Goal: Information Seeking & Learning: Learn about a topic

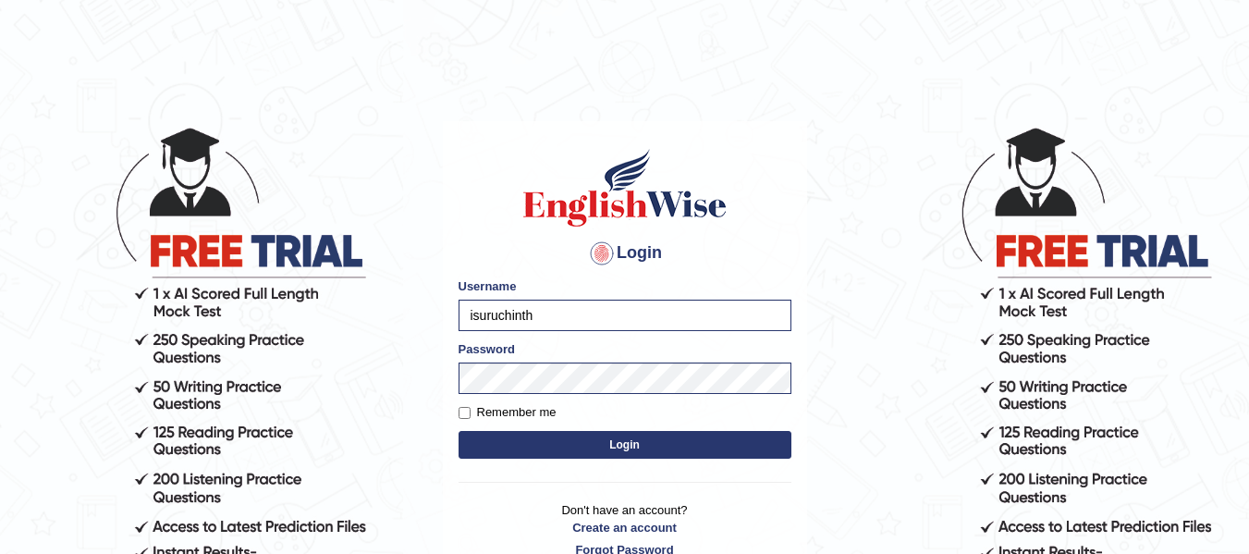
type input "isuruchinthaka"
click at [636, 443] on button "Login" at bounding box center [625, 445] width 333 height 28
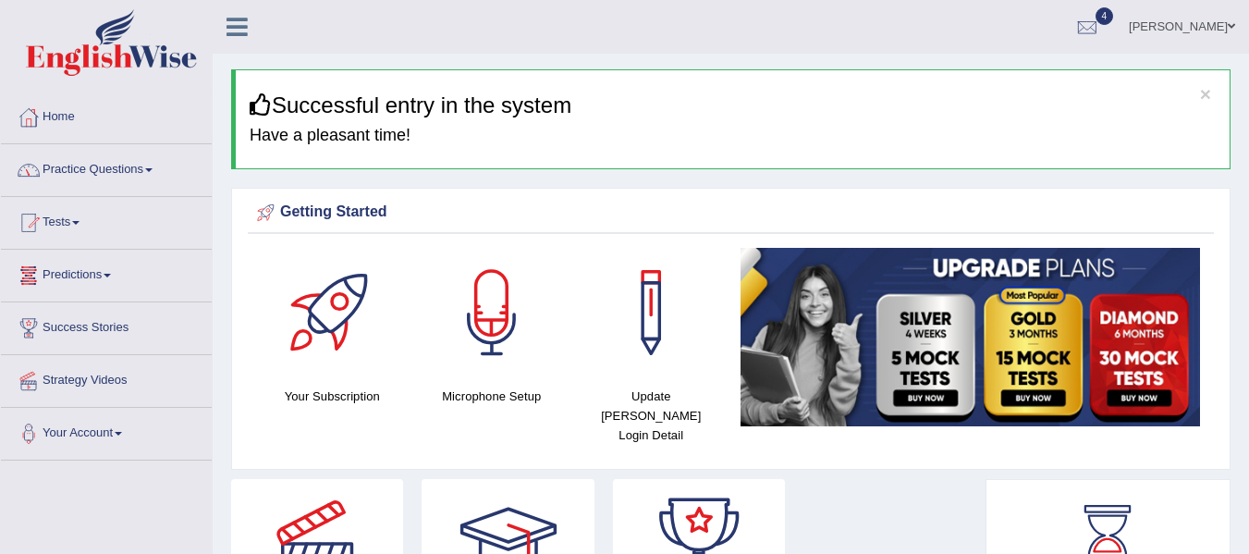
click at [137, 164] on link "Practice Questions" at bounding box center [106, 167] width 211 height 46
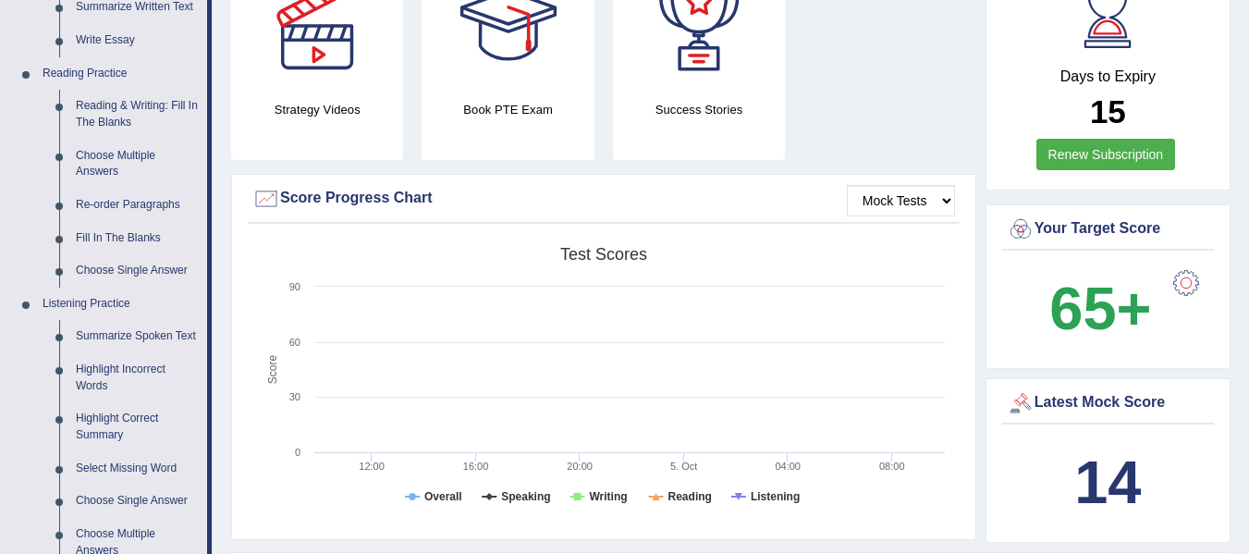
scroll to position [517, 0]
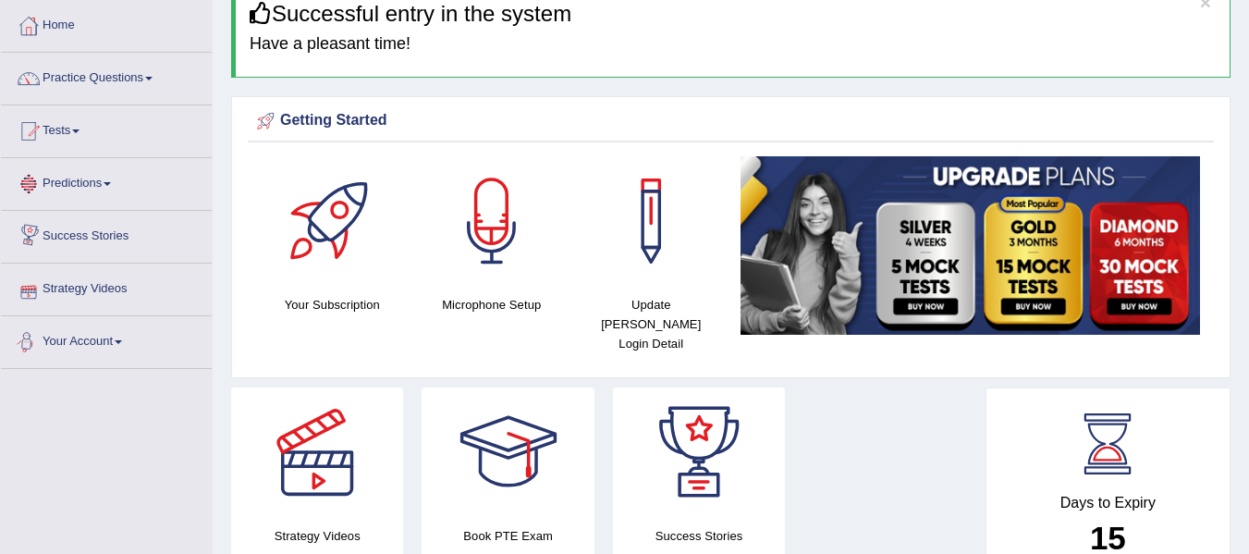
scroll to position [0, 0]
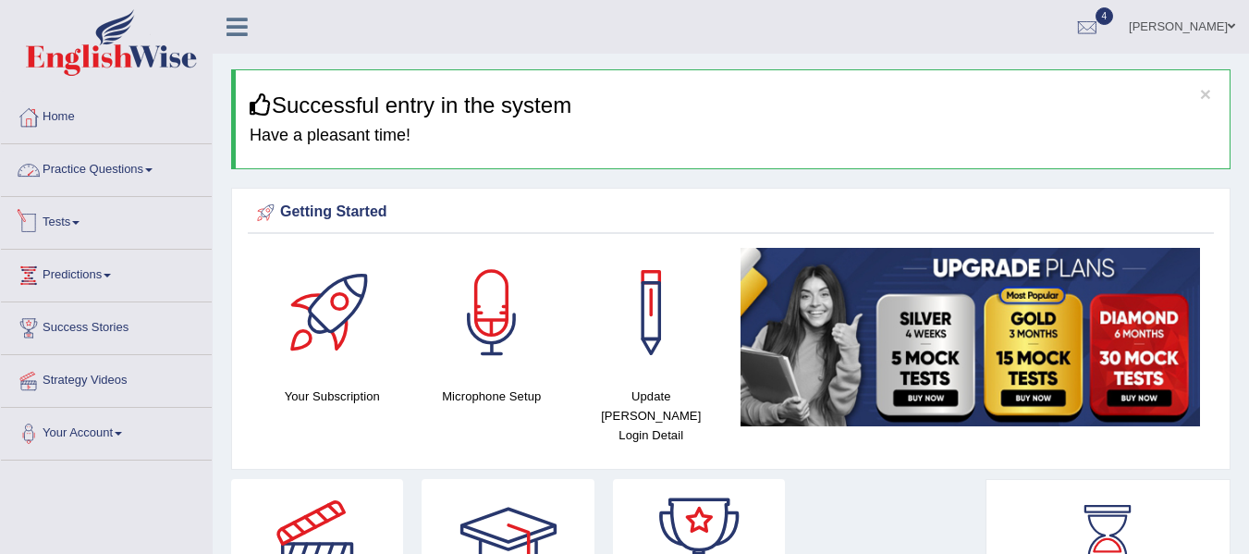
click at [150, 182] on link "Practice Questions" at bounding box center [106, 167] width 211 height 46
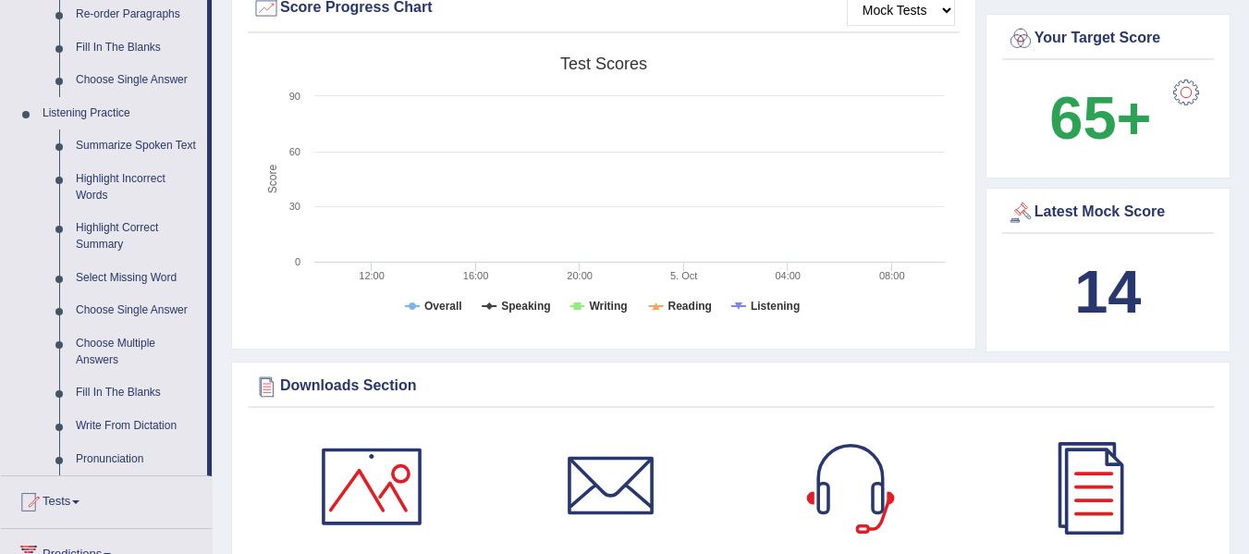
scroll to position [712, 0]
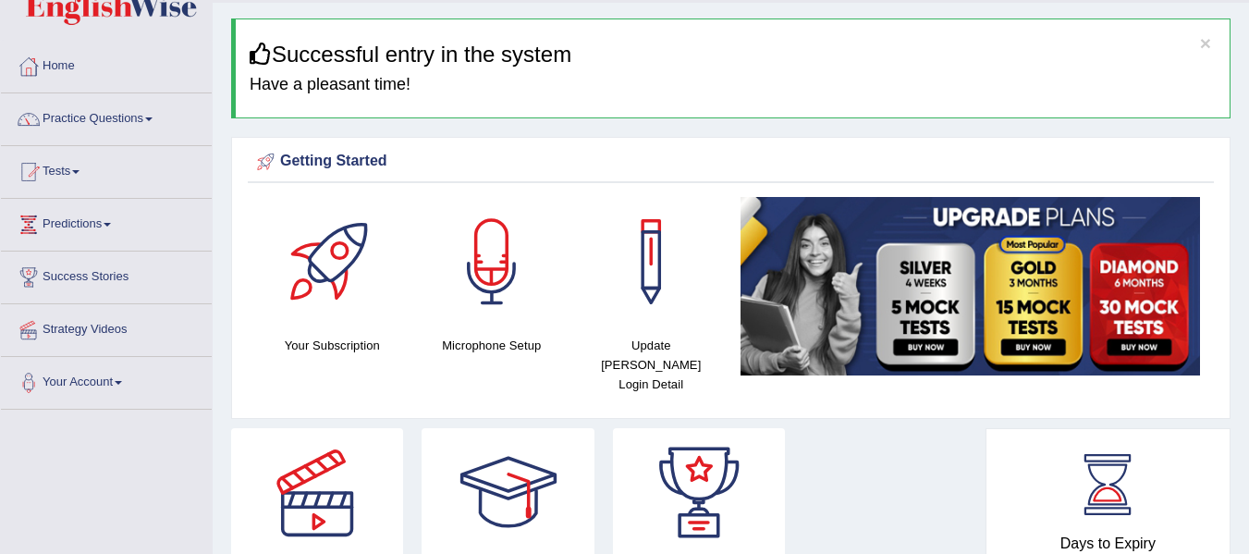
scroll to position [0, 0]
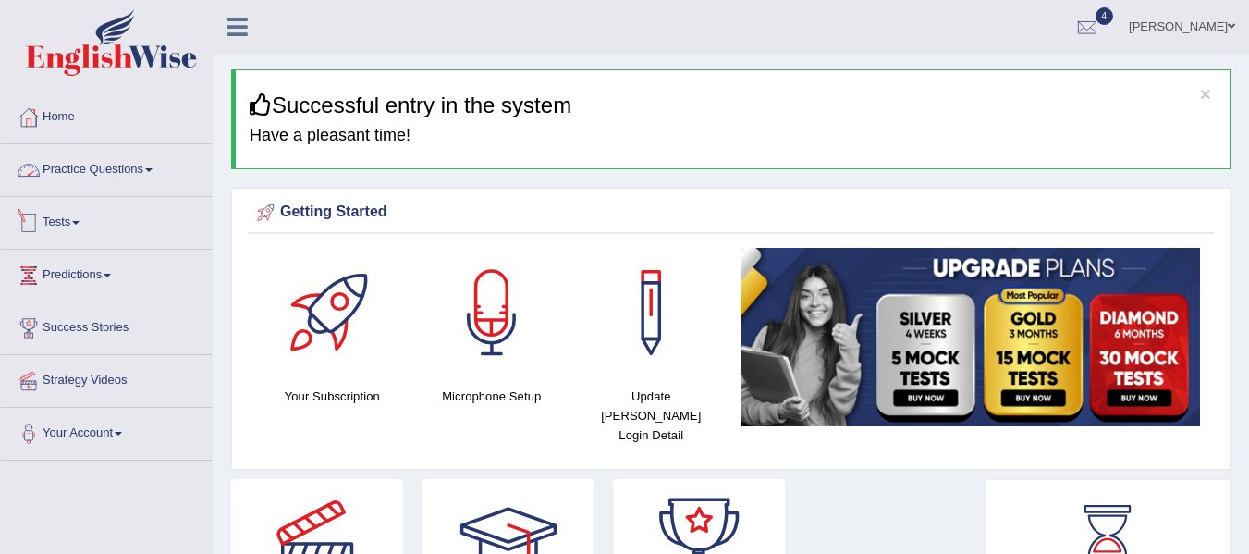
click at [153, 182] on link "Practice Questions" at bounding box center [106, 167] width 211 height 46
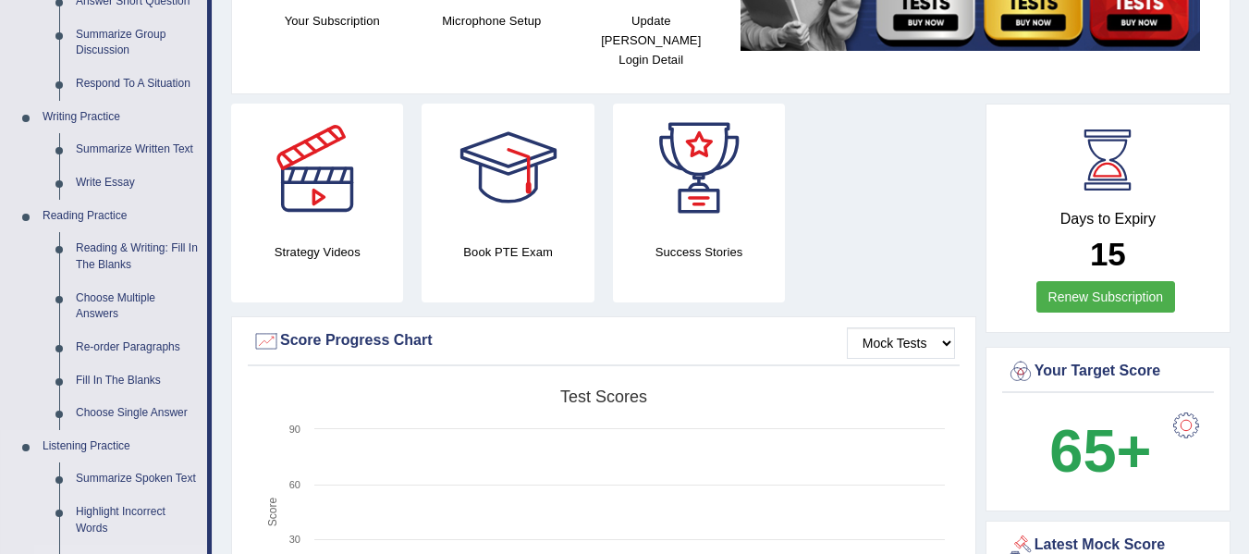
scroll to position [374, 0]
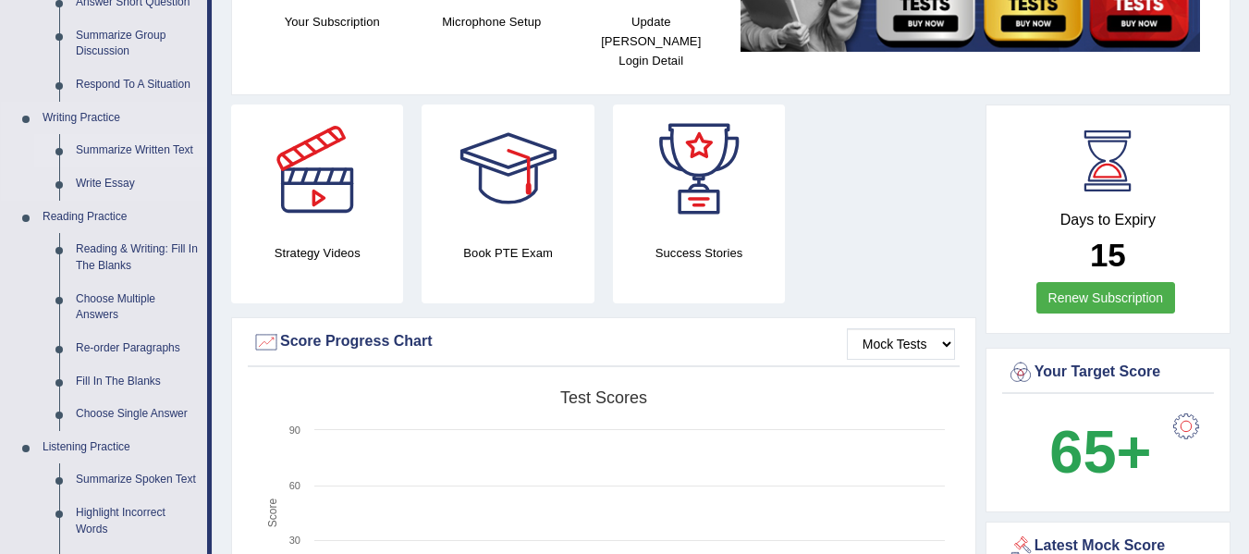
click at [157, 153] on link "Summarize Written Text" at bounding box center [137, 150] width 140 height 33
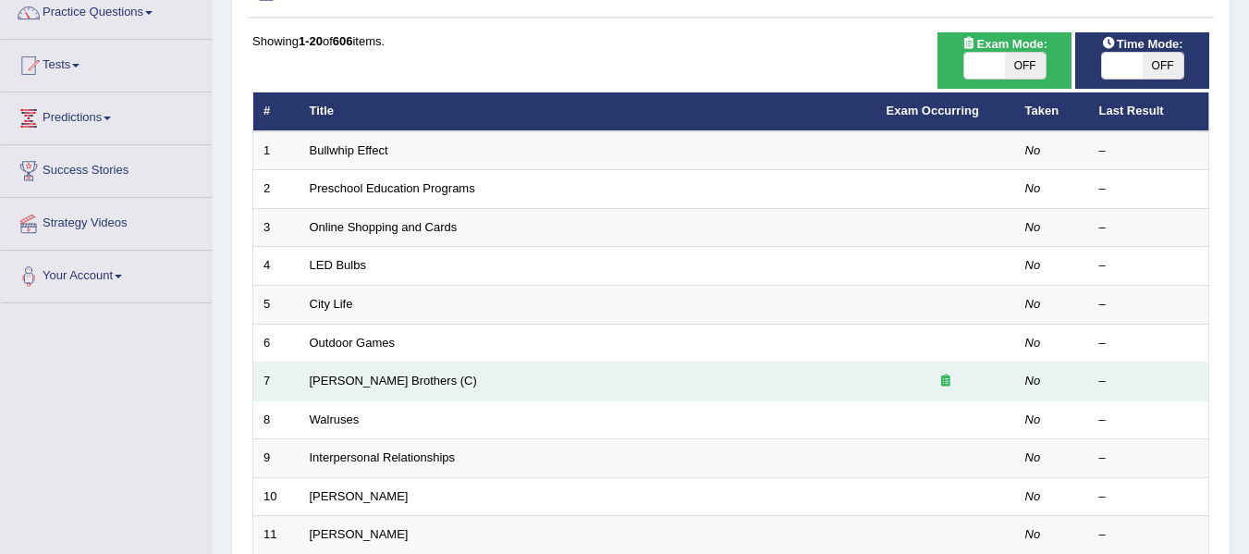
scroll to position [122, 0]
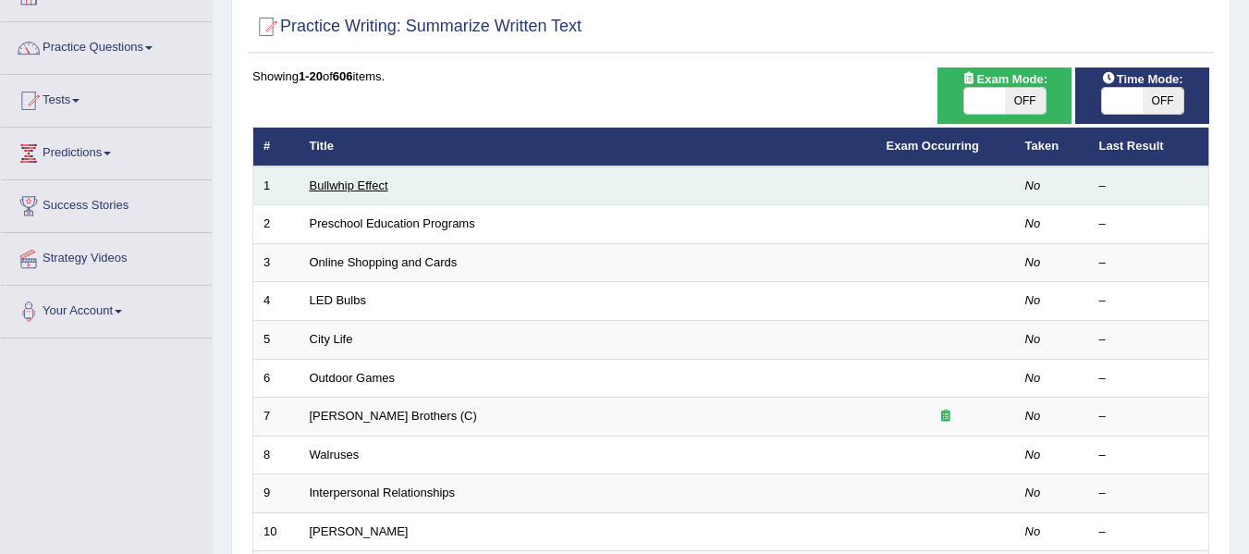
click at [347, 182] on link "Bullwhip Effect" at bounding box center [349, 185] width 79 height 14
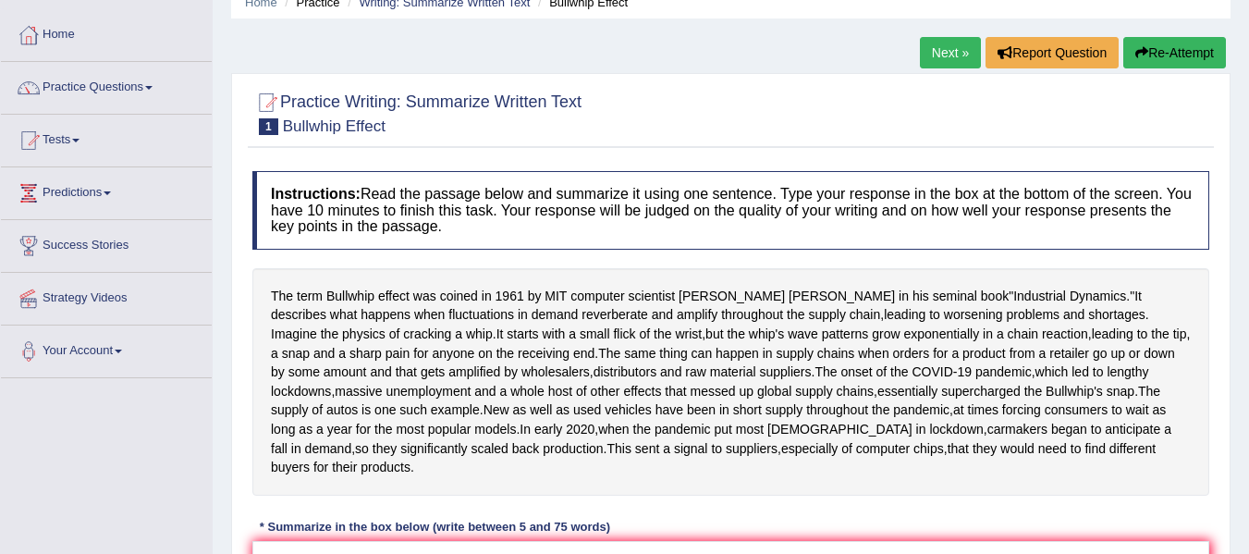
scroll to position [81, 0]
click at [161, 93] on link "Practice Questions" at bounding box center [106, 86] width 211 height 46
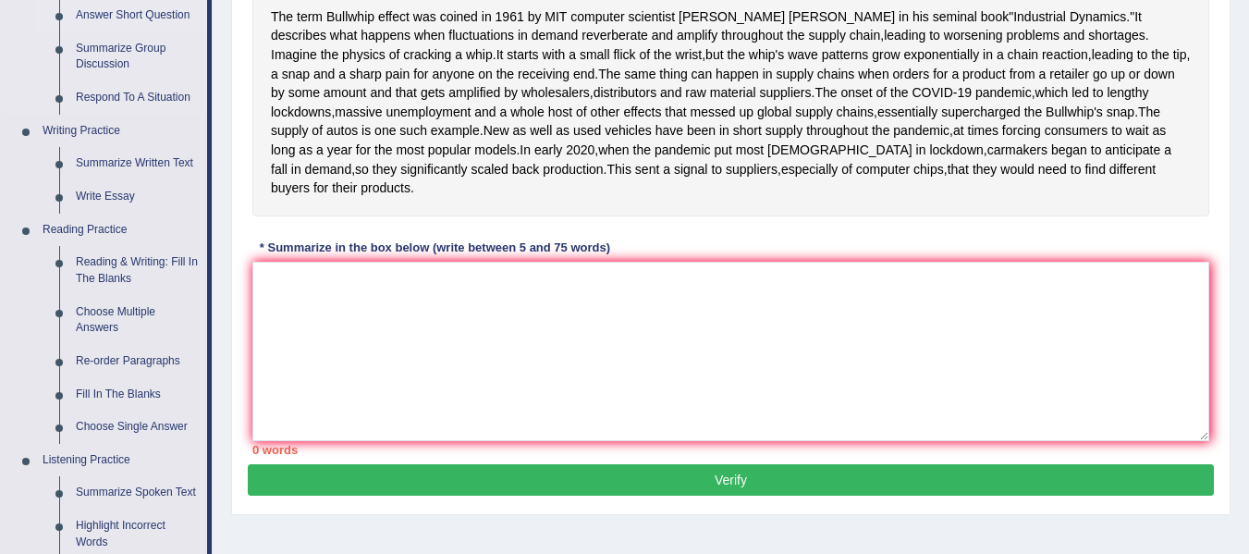
scroll to position [362, 0]
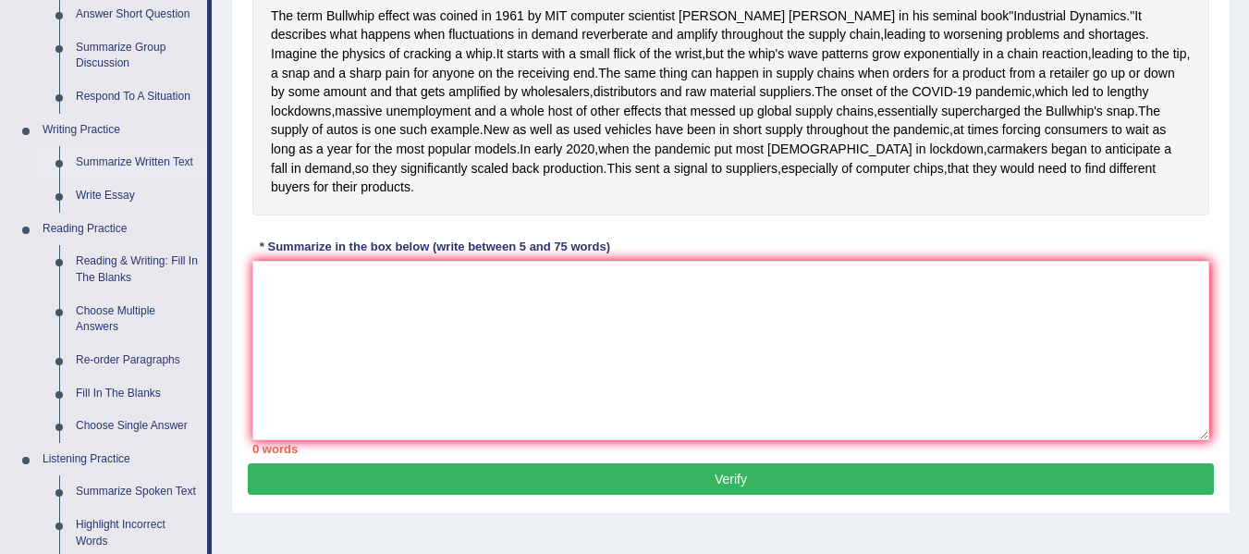
click at [160, 167] on link "Summarize Written Text" at bounding box center [137, 162] width 140 height 33
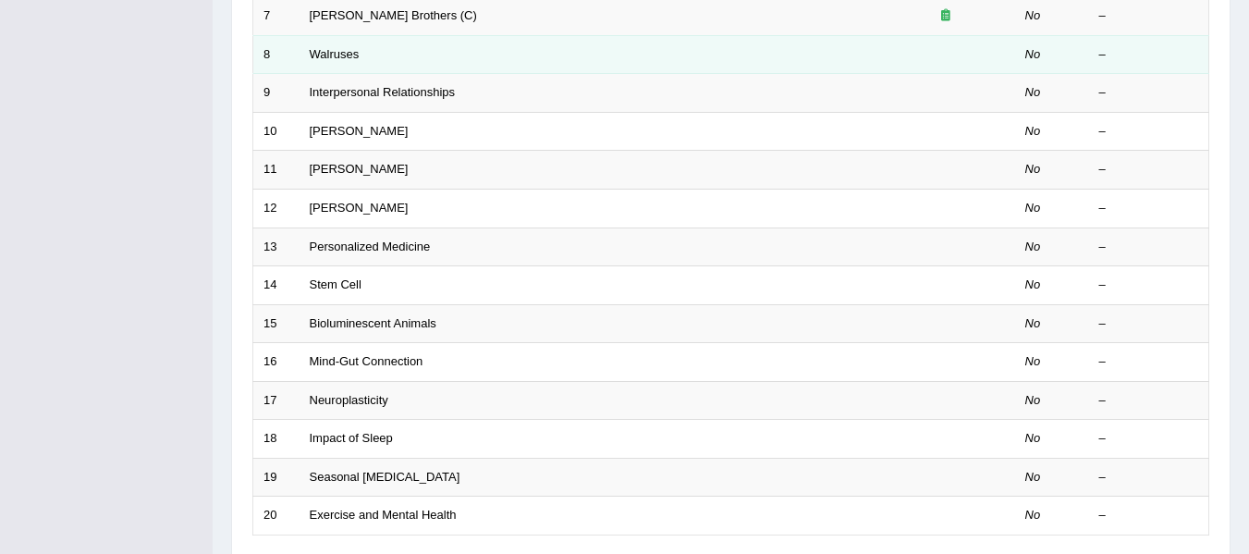
scroll to position [670, 0]
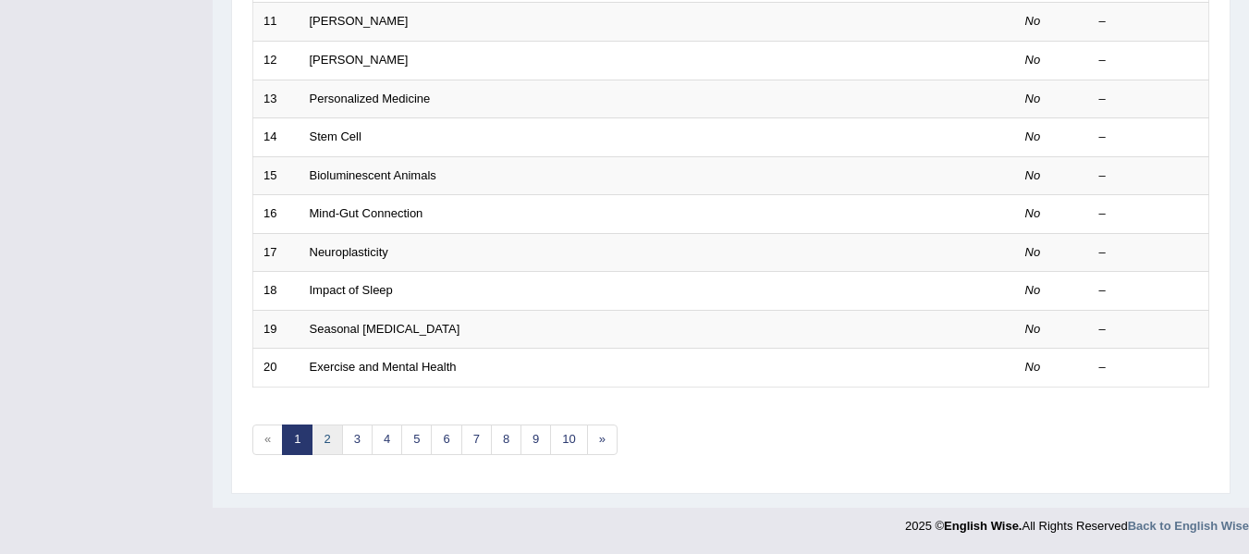
click at [330, 437] on link "2" at bounding box center [327, 439] width 31 height 31
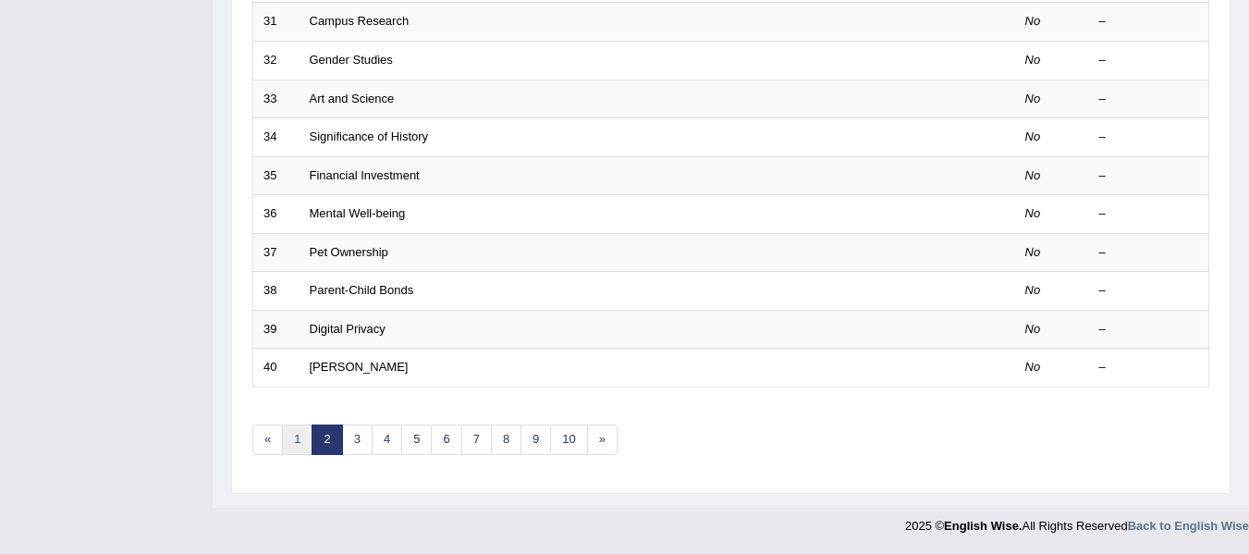
click at [293, 434] on link "1" at bounding box center [297, 439] width 31 height 31
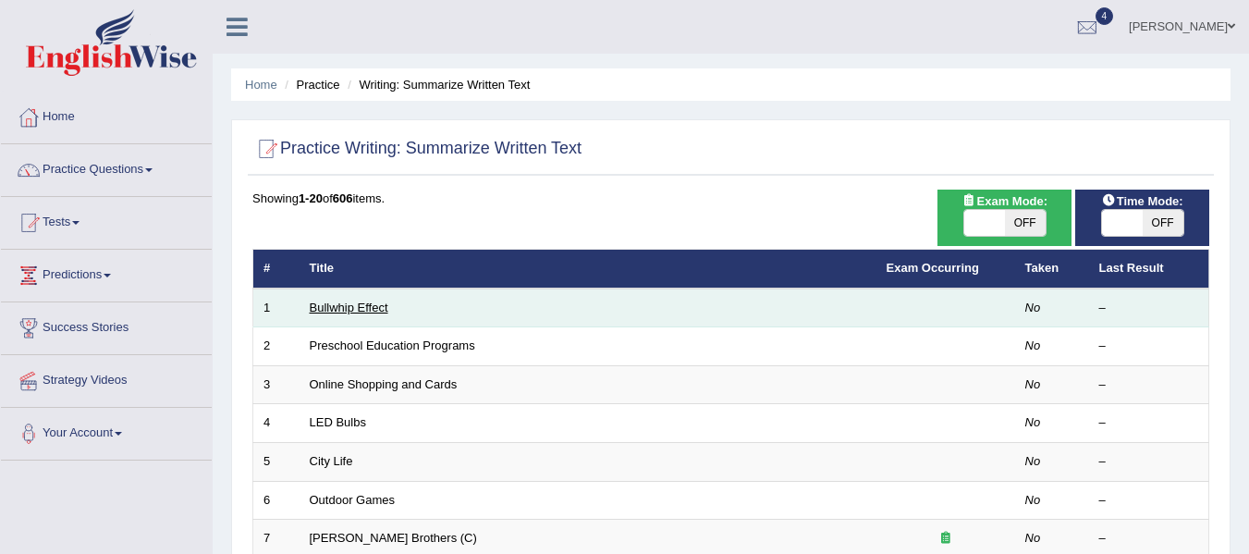
click at [363, 301] on link "Bullwhip Effect" at bounding box center [349, 307] width 79 height 14
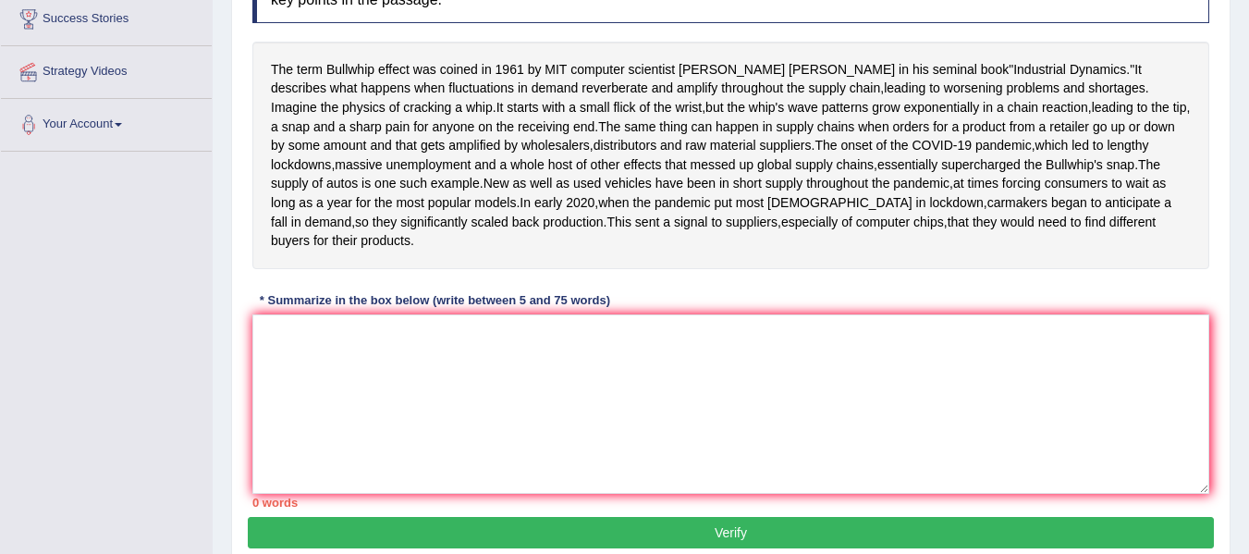
scroll to position [308, 0]
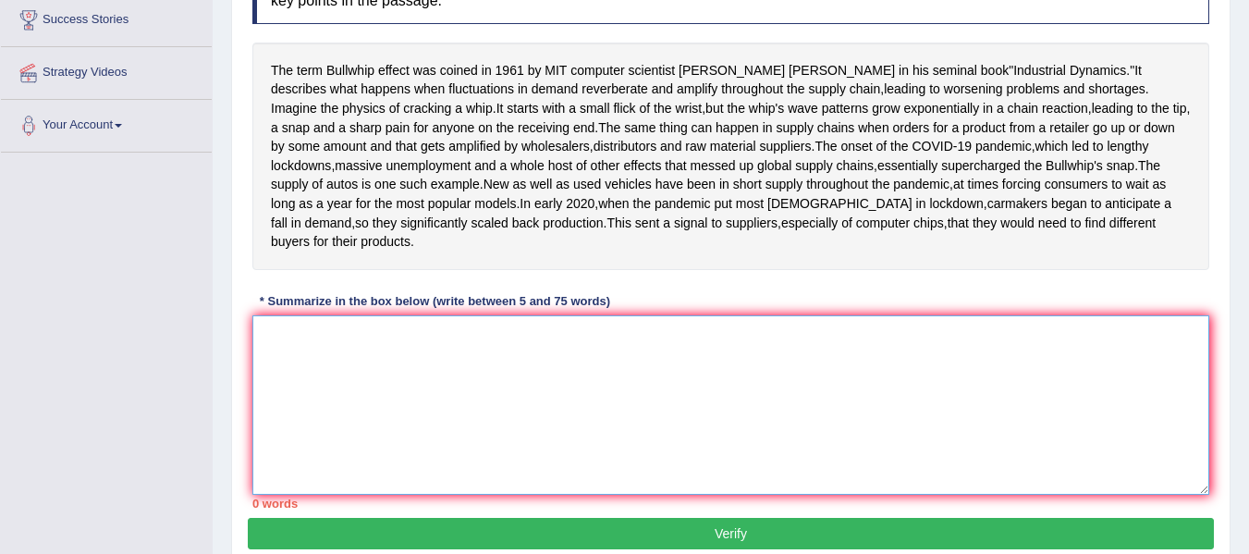
click at [369, 446] on textarea at bounding box center [730, 404] width 957 height 179
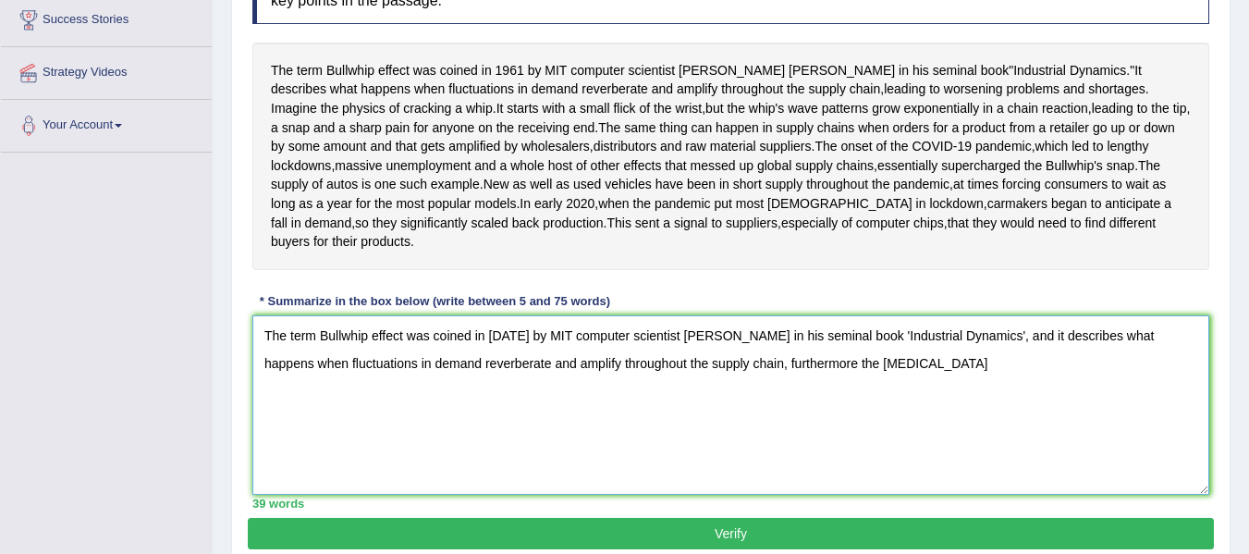
click at [929, 469] on textarea "The term Bullwhip effect was coined in 1969 by MIT computer scientist Jay Forre…" at bounding box center [730, 404] width 957 height 179
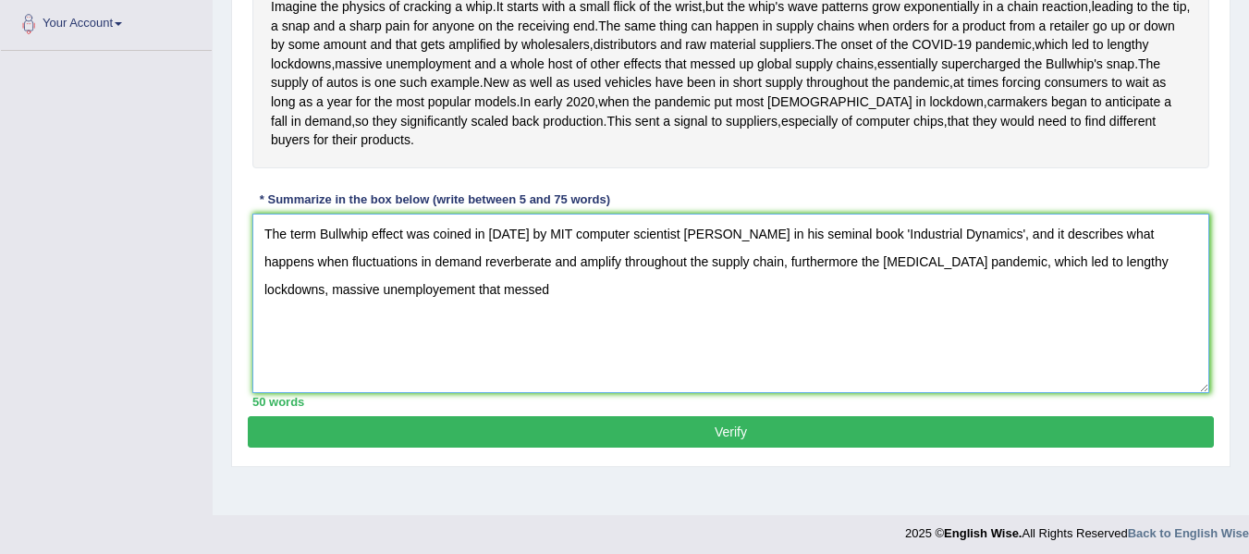
scroll to position [412, 0]
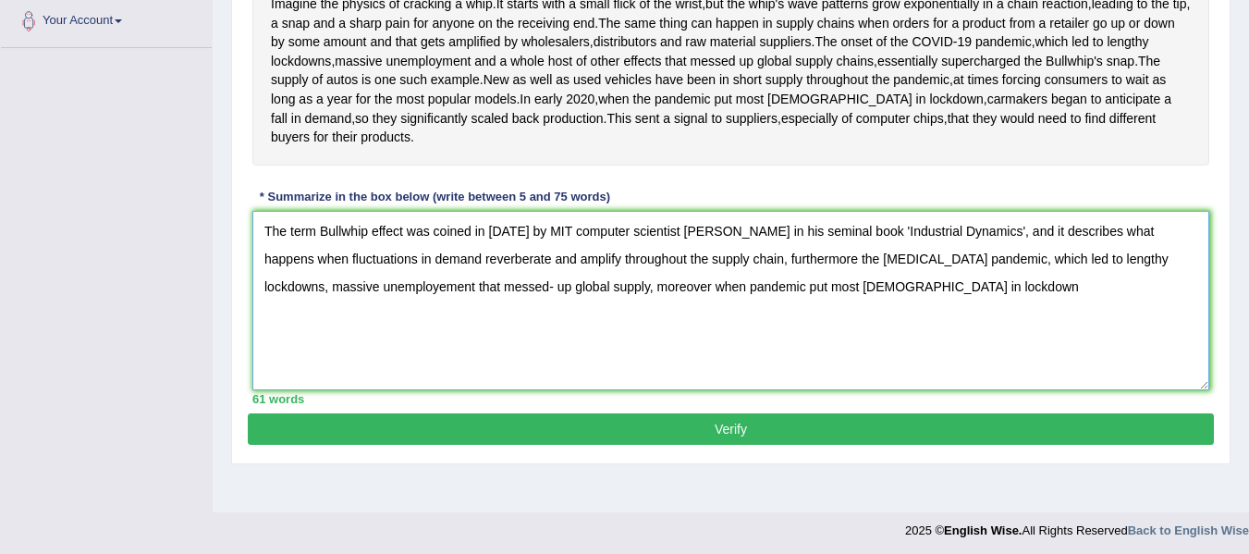
click at [628, 384] on textarea "The term Bullwhip effect was coined in 1969 by MIT computer scientist Jay Forre…" at bounding box center [730, 300] width 957 height 179
click at [899, 372] on textarea "The term Bullwhip effect was coined in 1969 by MIT computer scientist Jay Forre…" at bounding box center [730, 300] width 957 height 179
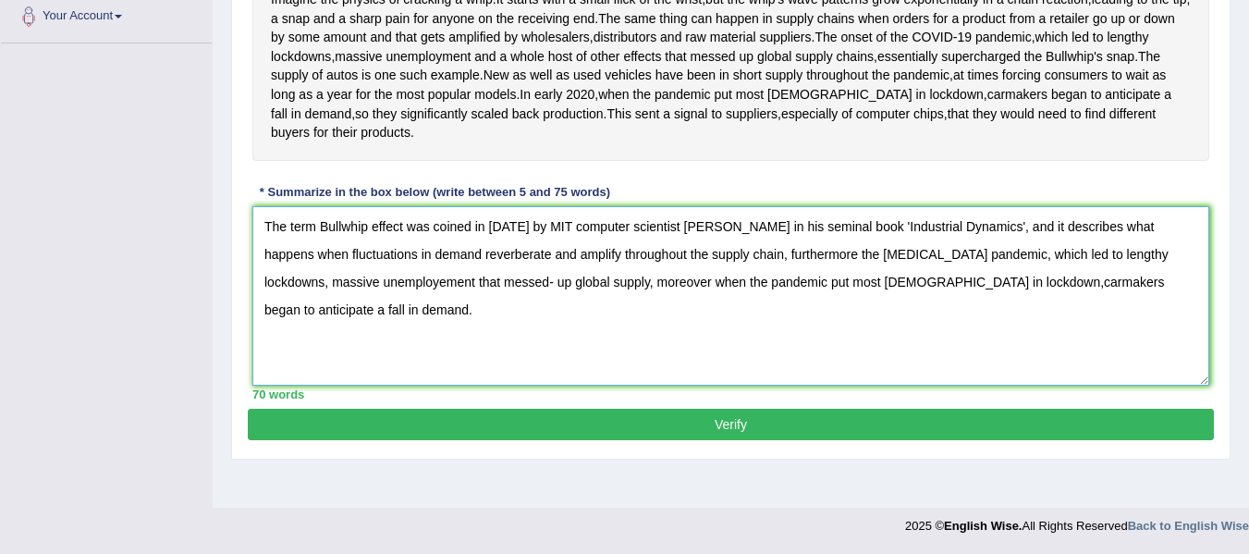
scroll to position [479, 0]
type textarea "The term Bullwhip effect was coined in 1969 by MIT computer scientist Jay Forre…"
click at [928, 440] on button "Verify" at bounding box center [731, 424] width 966 height 31
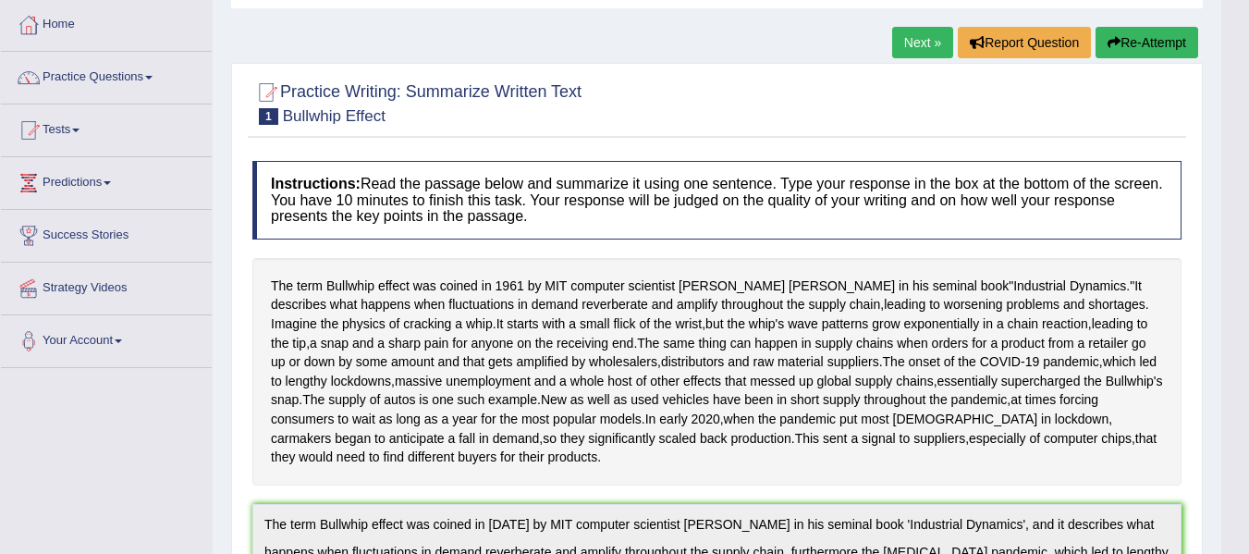
scroll to position [0, 0]
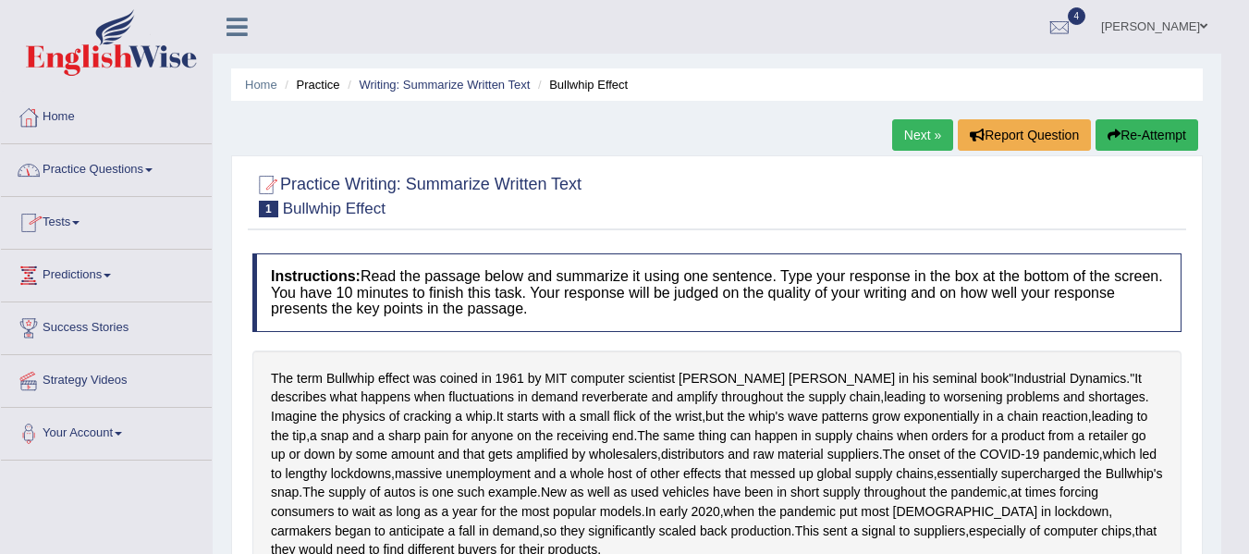
click at [125, 173] on link "Practice Questions" at bounding box center [106, 167] width 211 height 46
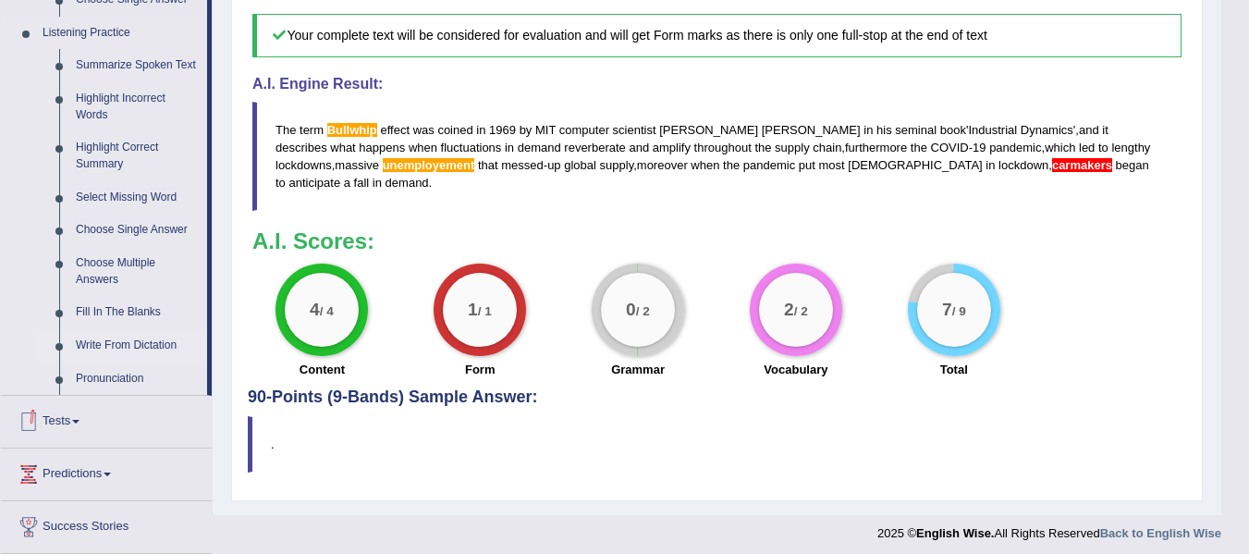
scroll to position [790, 0]
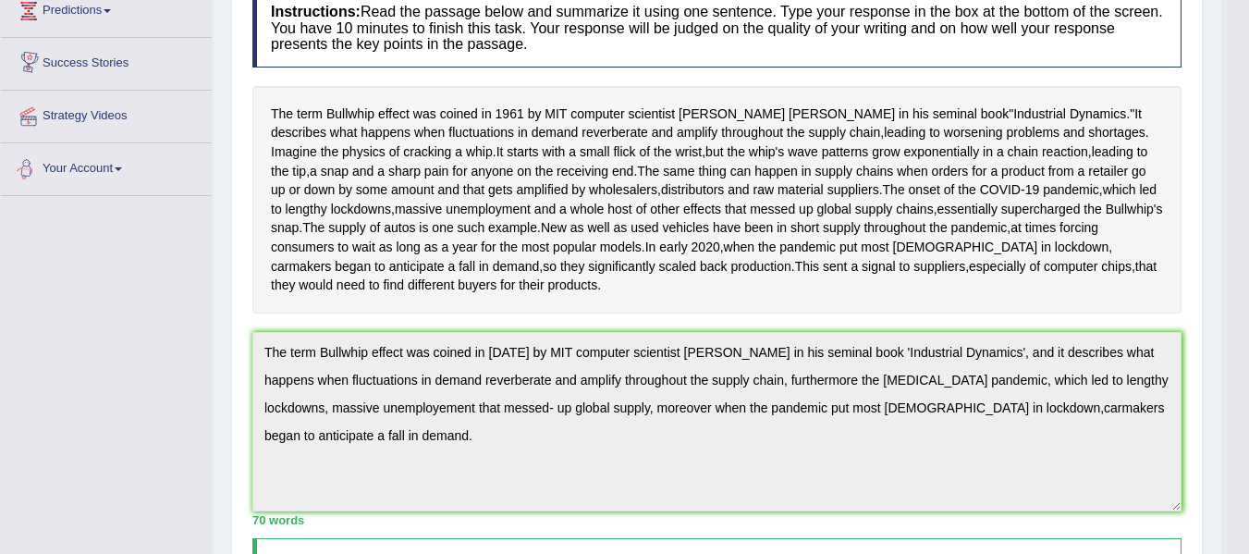
scroll to position [0, 0]
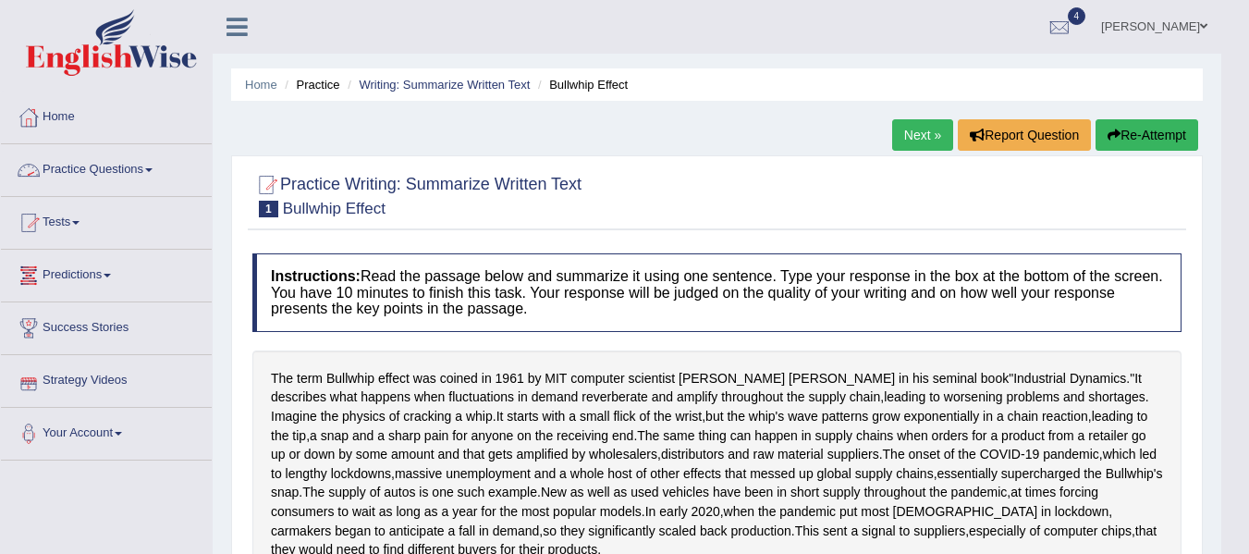
click at [118, 170] on link "Practice Questions" at bounding box center [106, 167] width 211 height 46
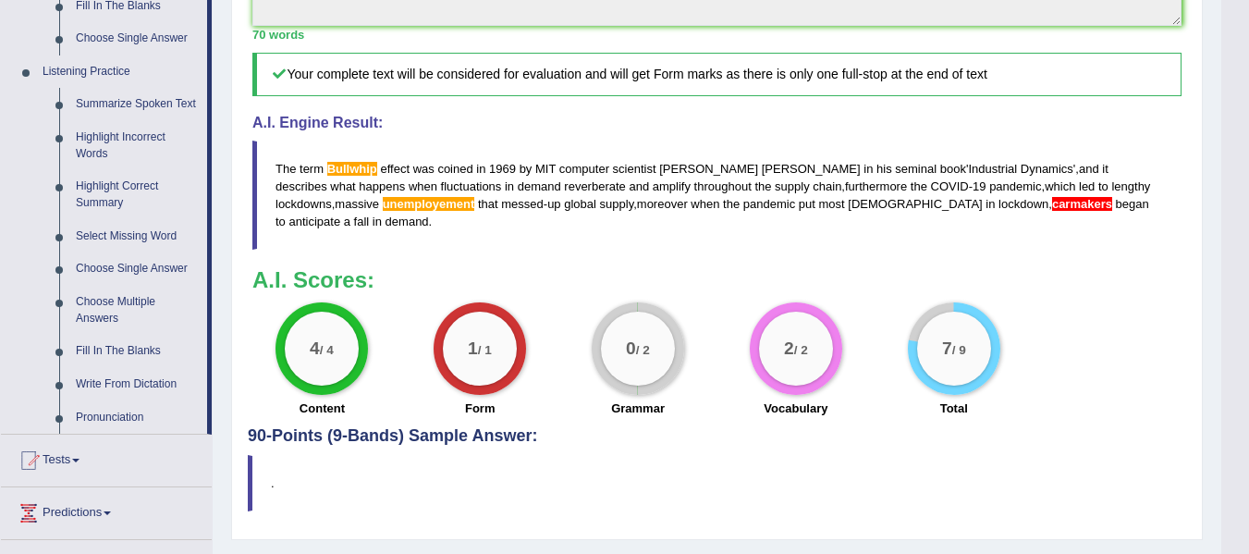
scroll to position [751, 0]
click at [134, 235] on link "Select Missing Word" at bounding box center [137, 235] width 140 height 33
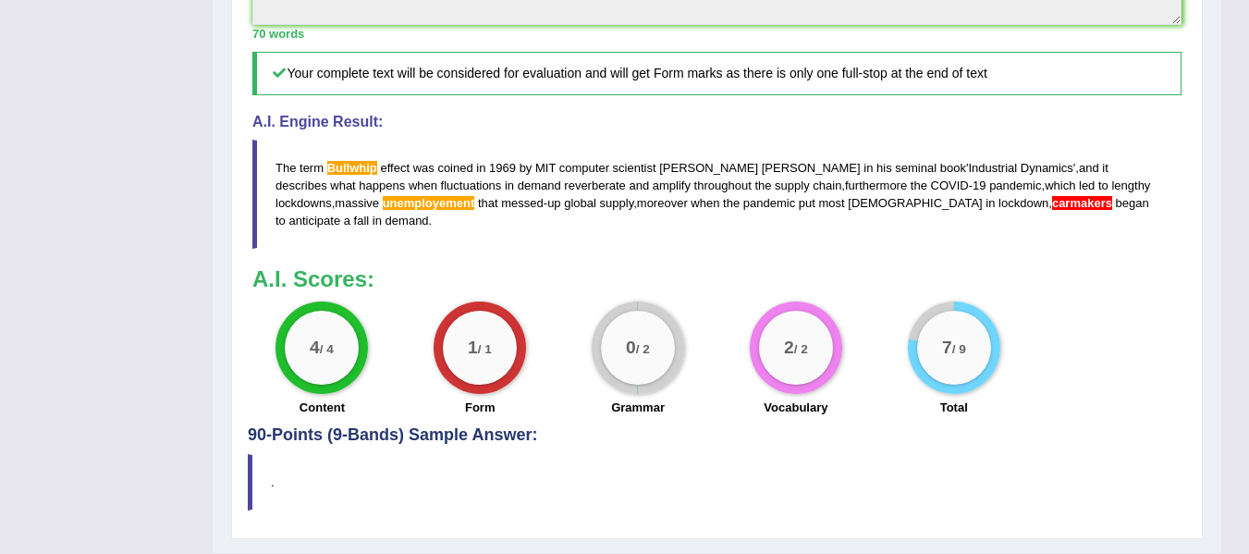
scroll to position [423, 0]
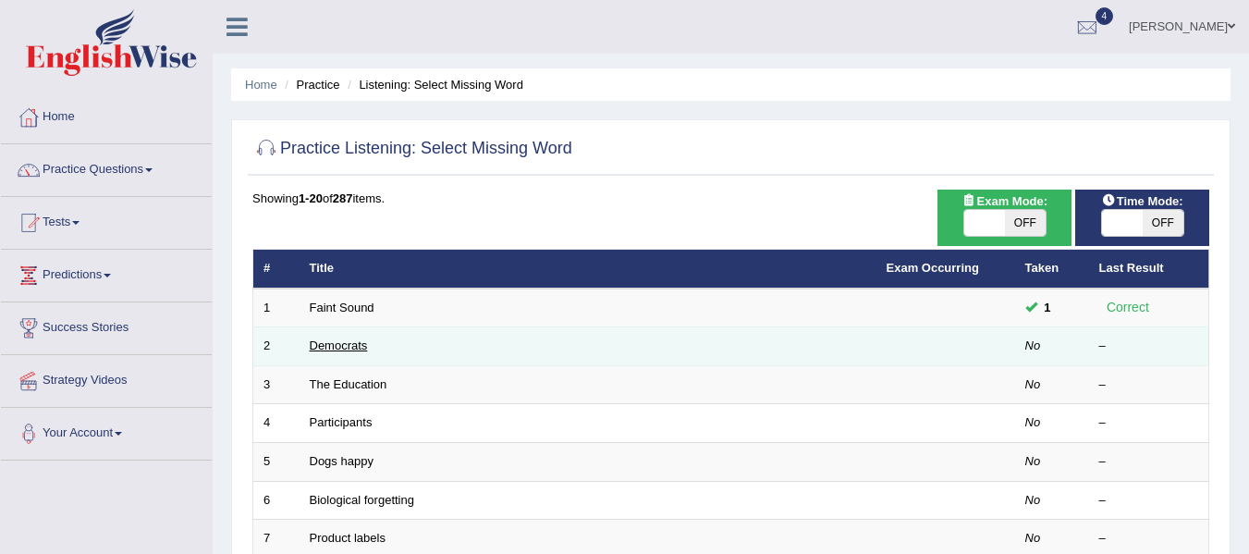
click at [343, 349] on link "Democrats" at bounding box center [339, 345] width 58 height 14
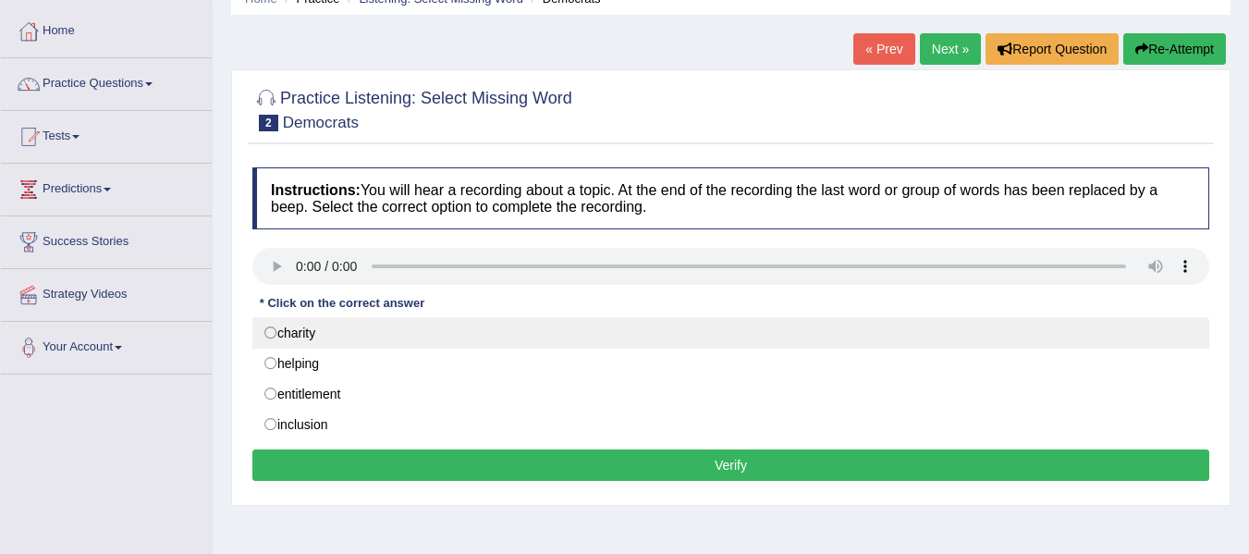
click at [274, 325] on label "charity" at bounding box center [730, 332] width 957 height 31
radio input "true"
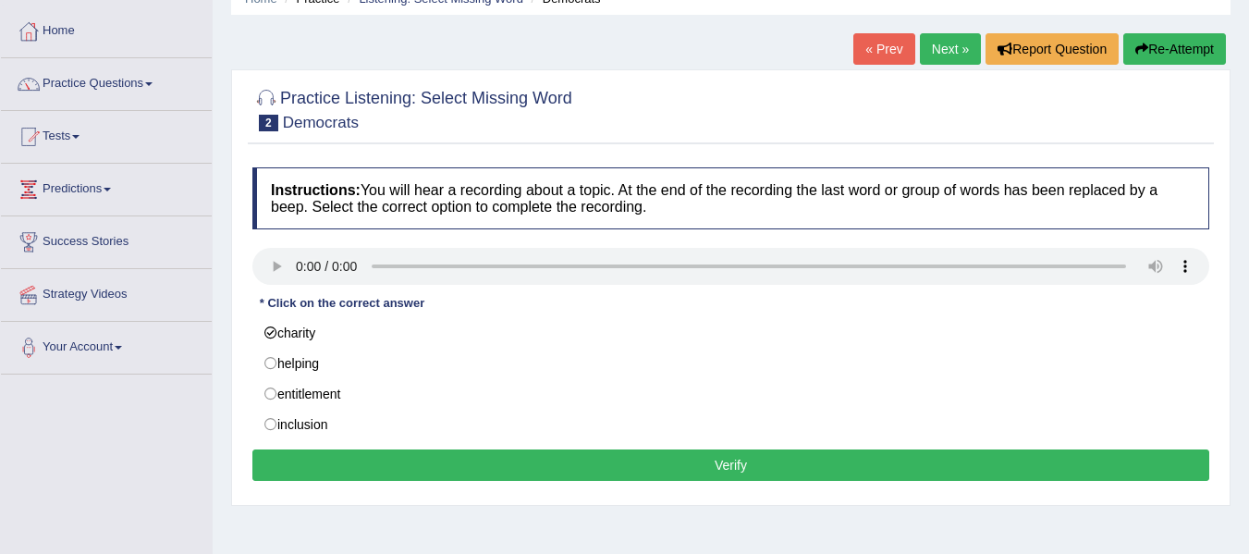
click at [411, 466] on button "Verify" at bounding box center [730, 464] width 957 height 31
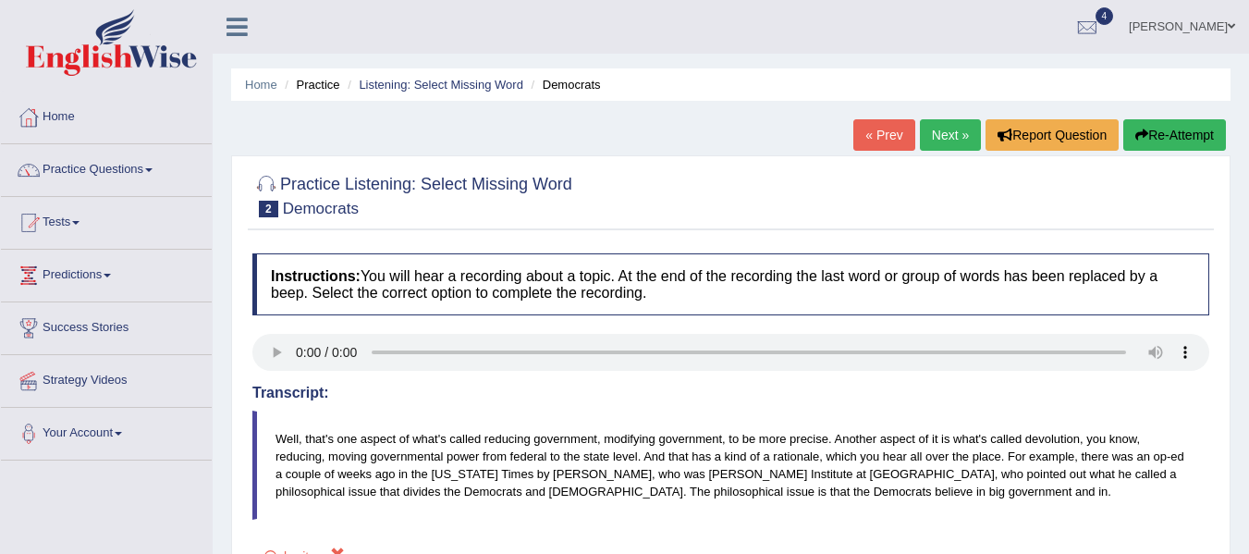
click at [944, 141] on link "Next »" at bounding box center [950, 134] width 61 height 31
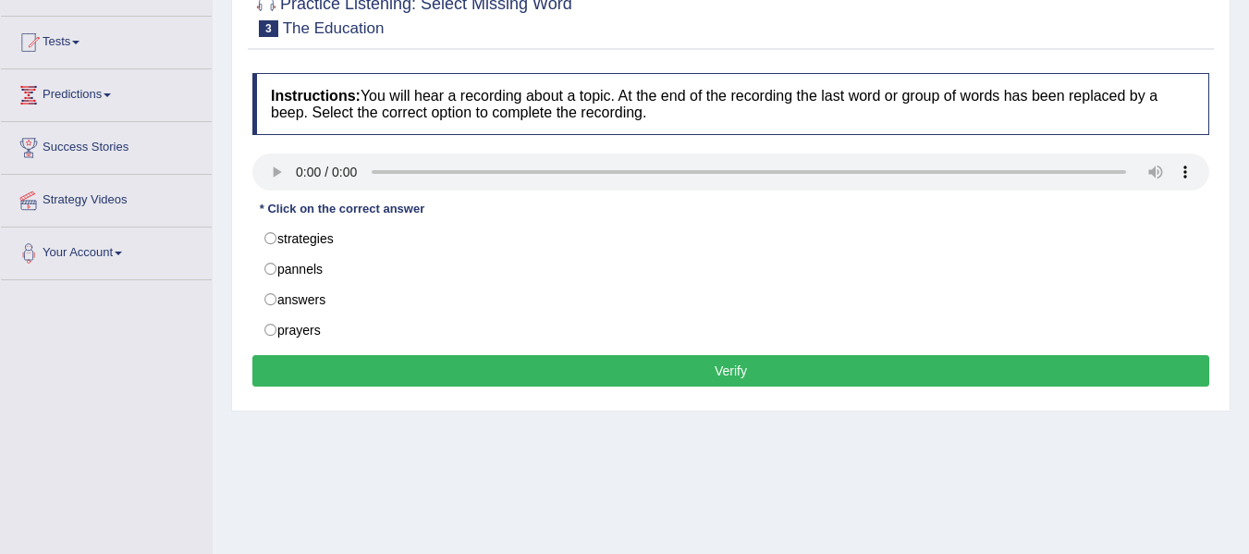
scroll to position [182, 0]
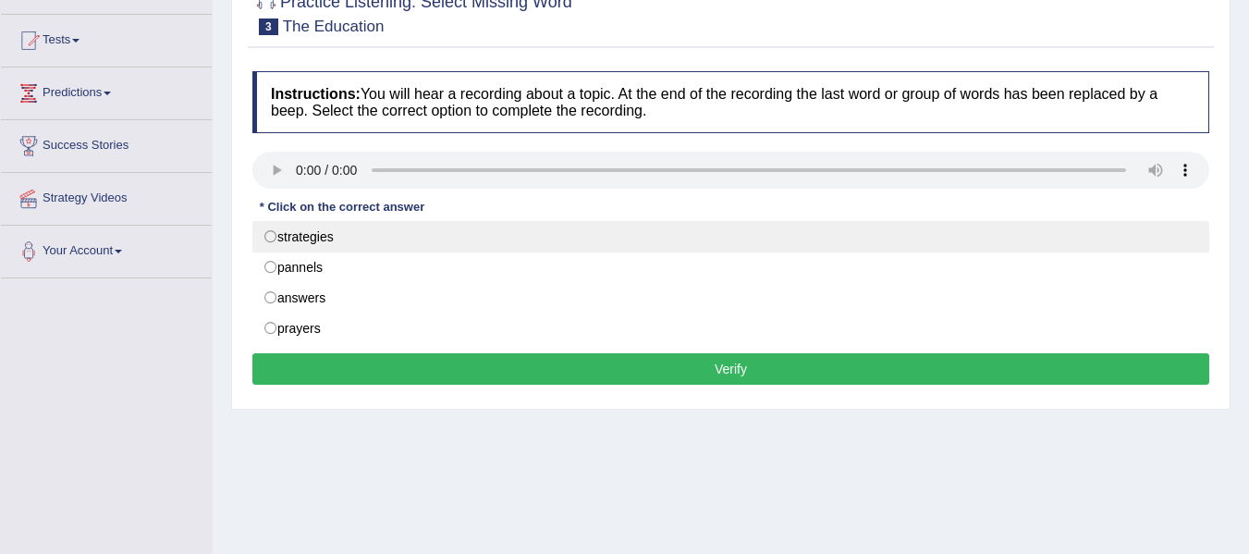
click at [281, 229] on label "strategies" at bounding box center [730, 236] width 957 height 31
radio input "true"
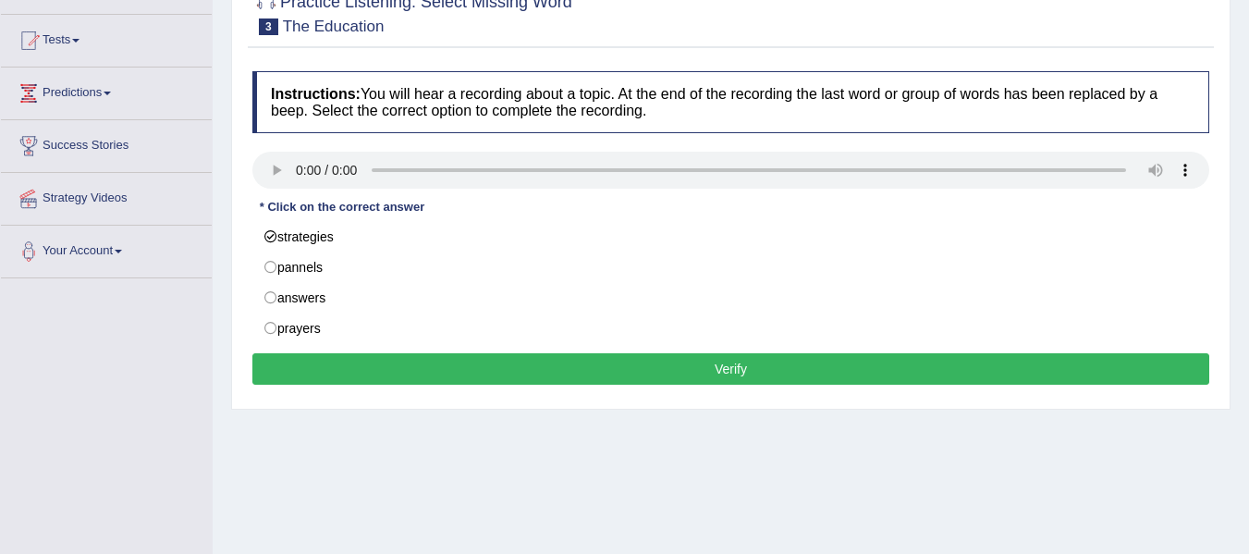
click at [452, 358] on button "Verify" at bounding box center [730, 368] width 957 height 31
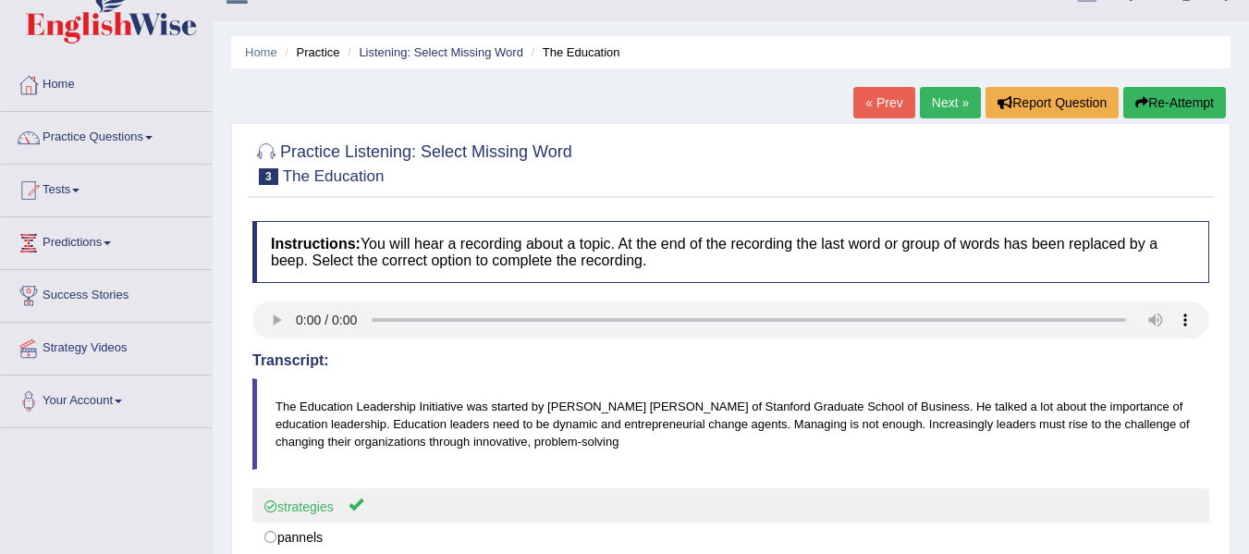
scroll to position [31, 0]
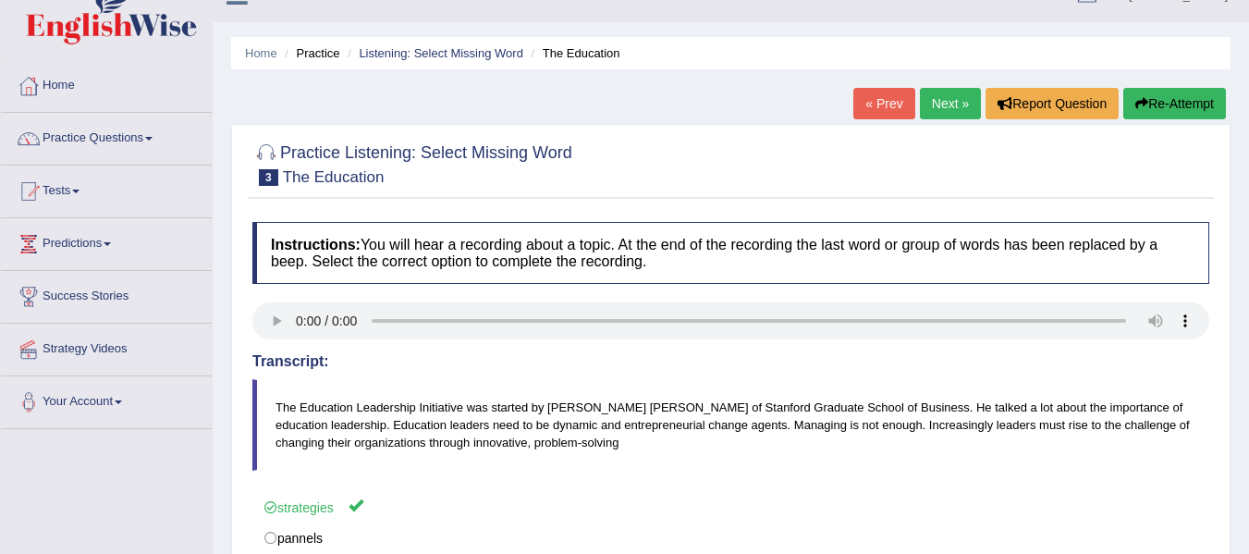
click at [936, 102] on link "Next »" at bounding box center [950, 103] width 61 height 31
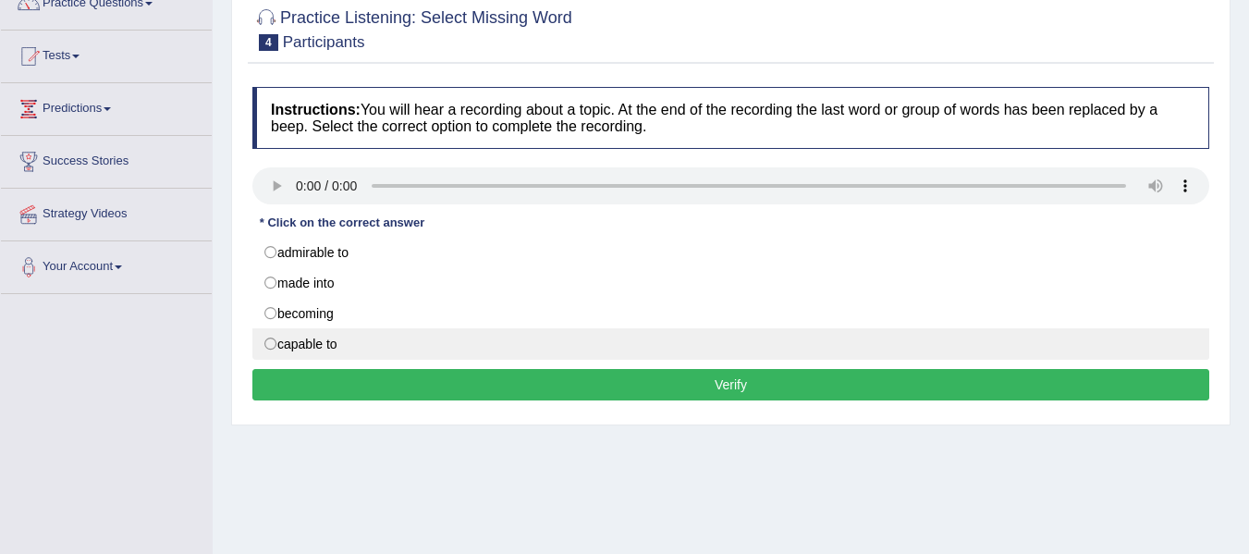
click at [278, 350] on label "capable to" at bounding box center [730, 343] width 957 height 31
radio input "true"
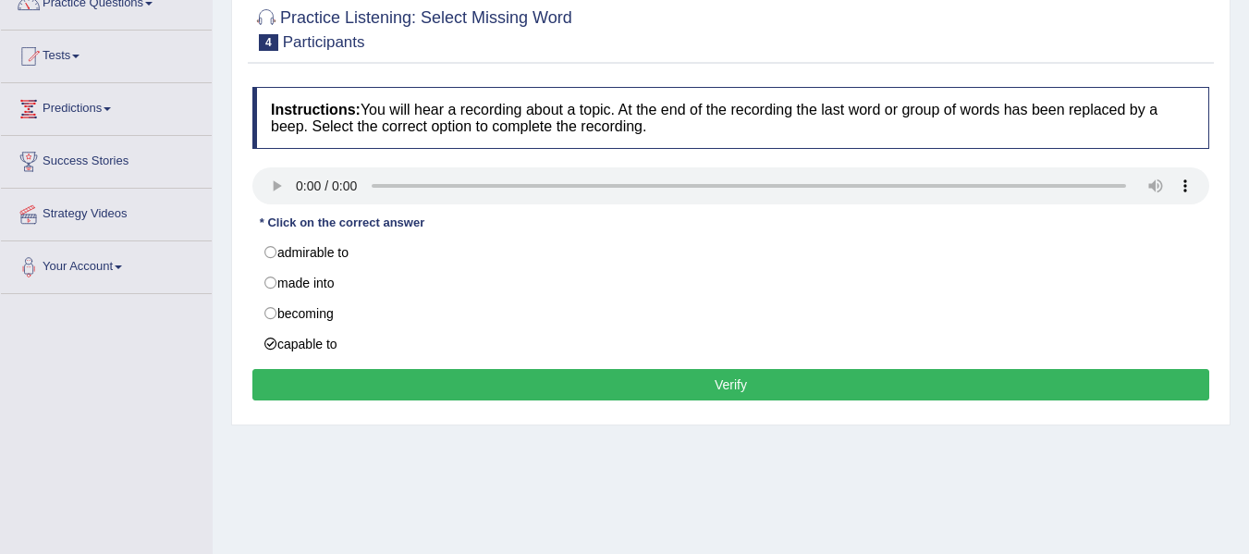
click at [340, 382] on button "Verify" at bounding box center [730, 384] width 957 height 31
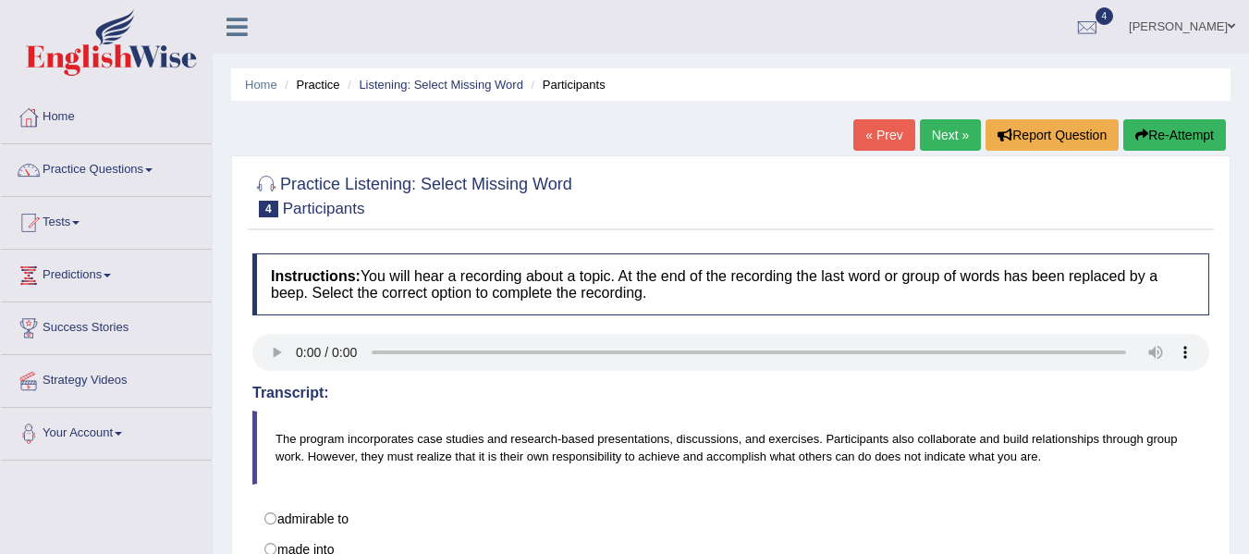
click at [945, 129] on link "Next »" at bounding box center [950, 134] width 61 height 31
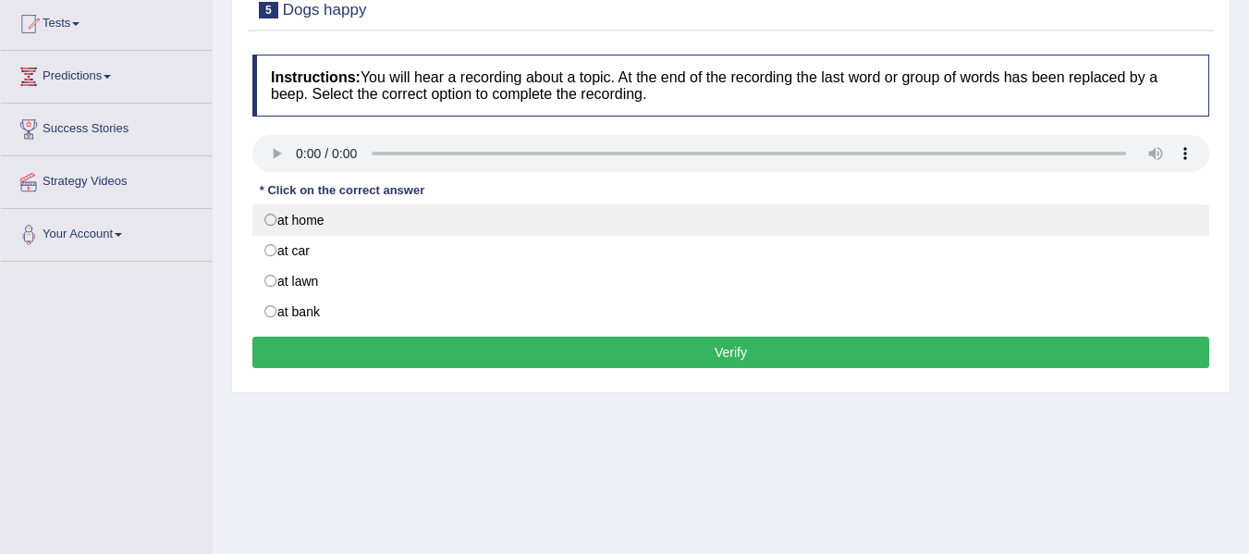
click at [273, 219] on label "at home" at bounding box center [730, 219] width 957 height 31
radio input "true"
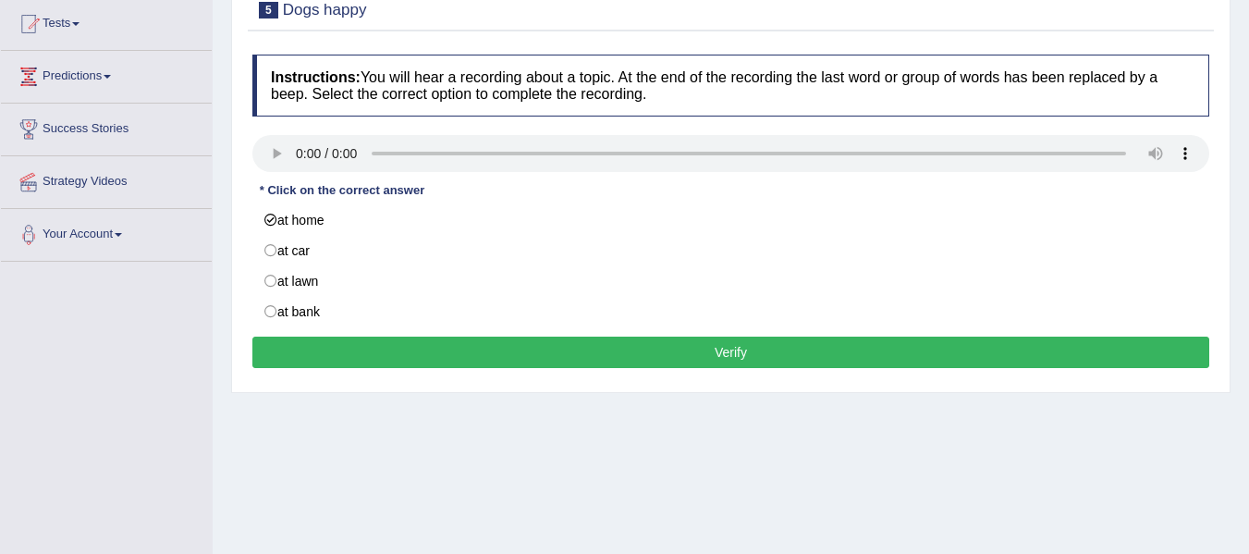
click at [407, 351] on button "Verify" at bounding box center [730, 352] width 957 height 31
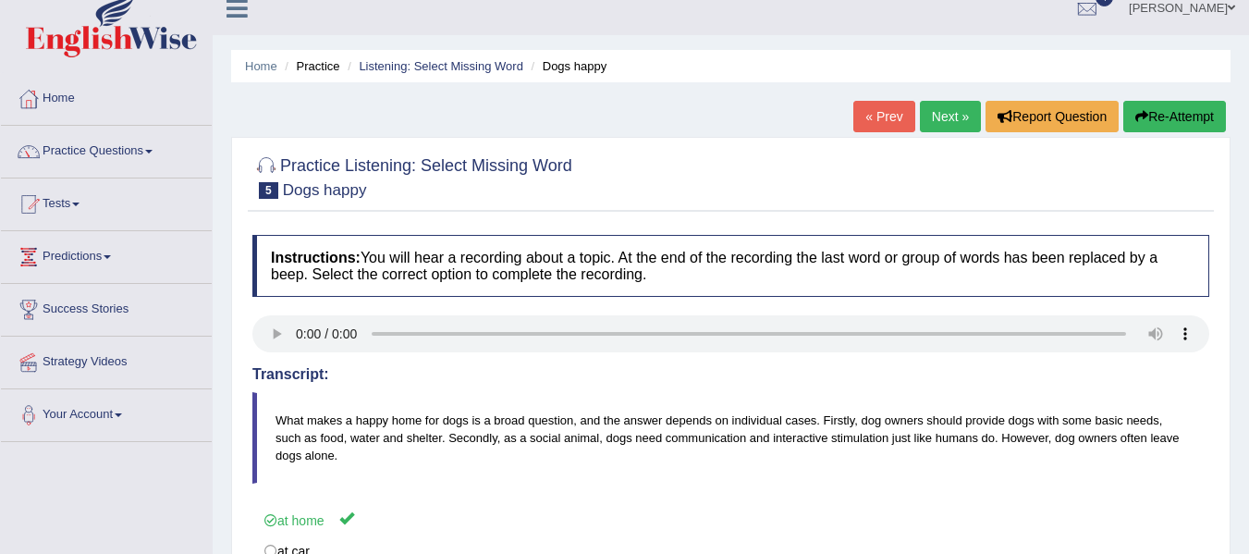
scroll to position [18, 0]
click at [950, 110] on link "Next »" at bounding box center [950, 116] width 61 height 31
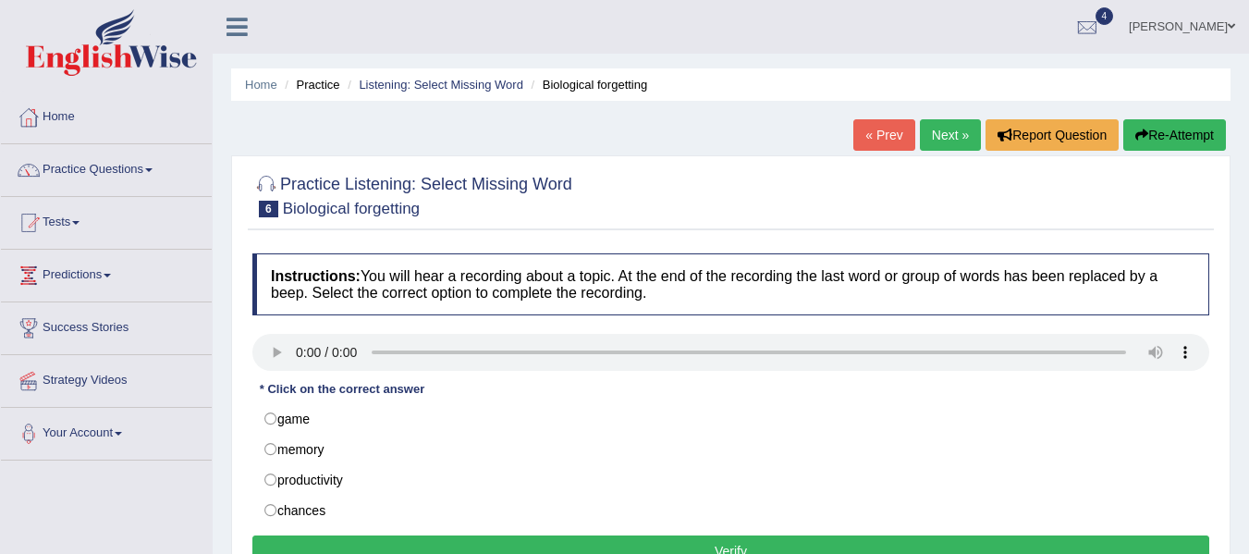
click at [142, 168] on link "Practice Questions" at bounding box center [106, 167] width 211 height 46
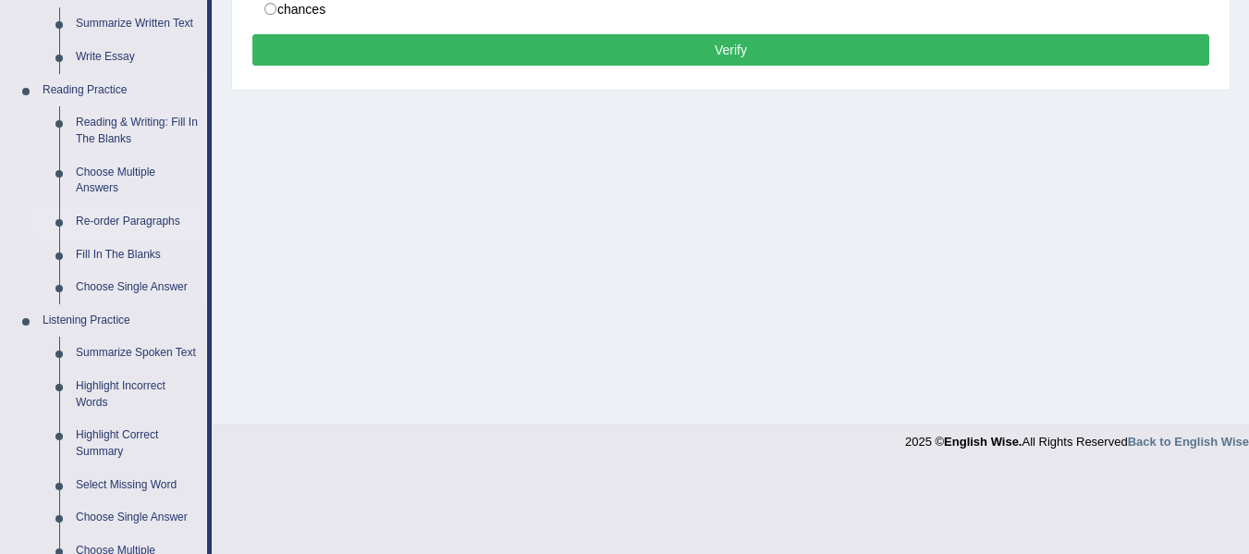
scroll to position [500, 0]
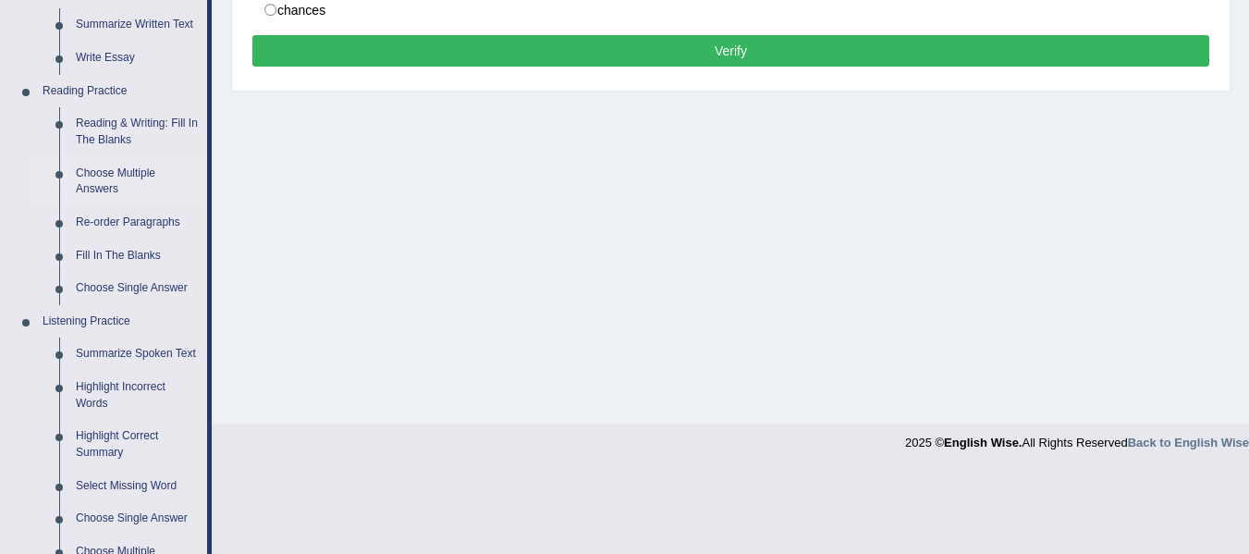
click at [129, 183] on link "Choose Multiple Answers" at bounding box center [137, 181] width 140 height 49
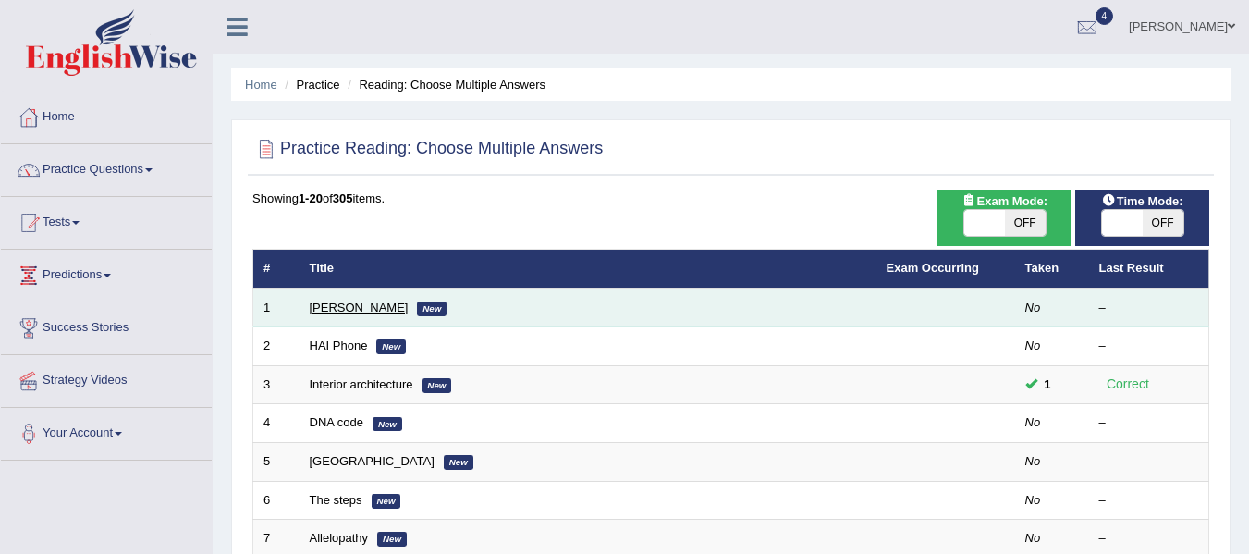
click at [331, 308] on link "[PERSON_NAME]" at bounding box center [359, 307] width 99 height 14
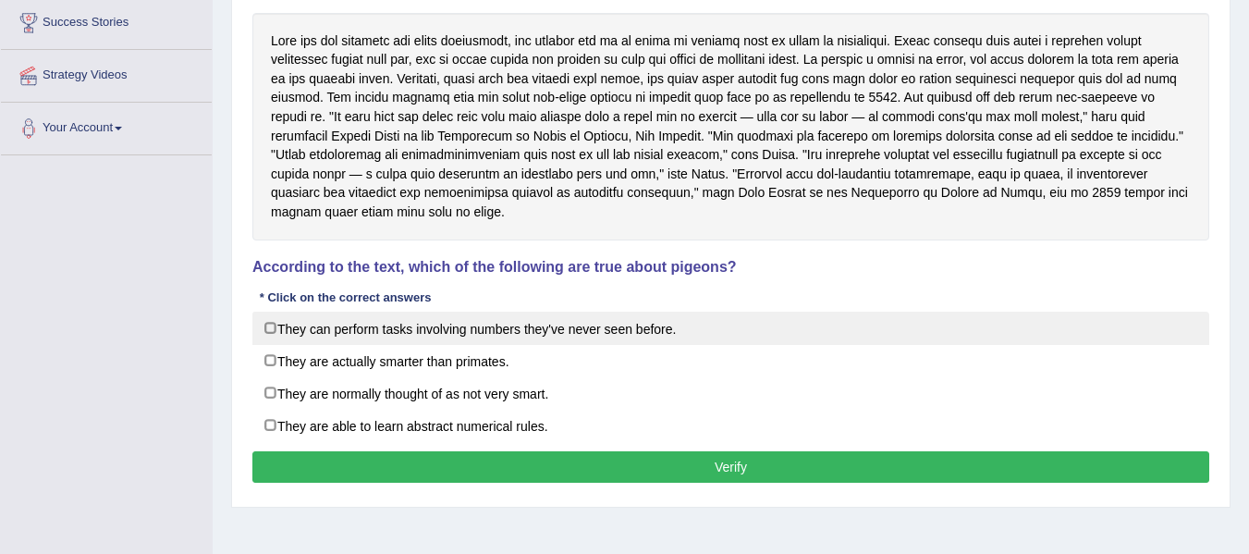
scroll to position [306, 0]
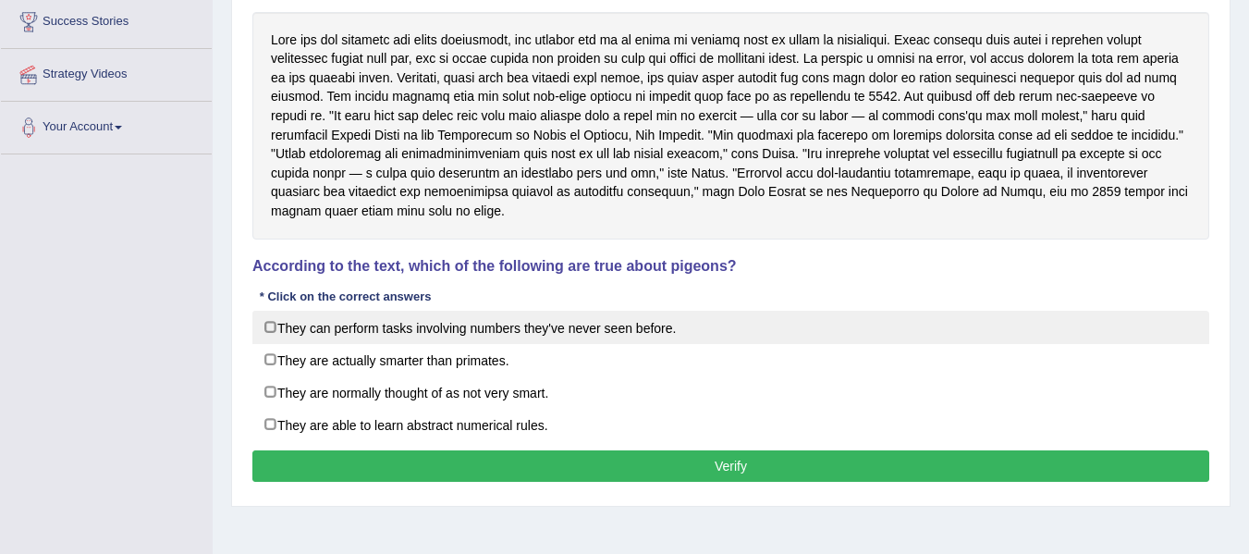
click at [270, 317] on label "They can perform tasks involving numbers they've never seen before." at bounding box center [730, 327] width 957 height 33
checkbox input "true"
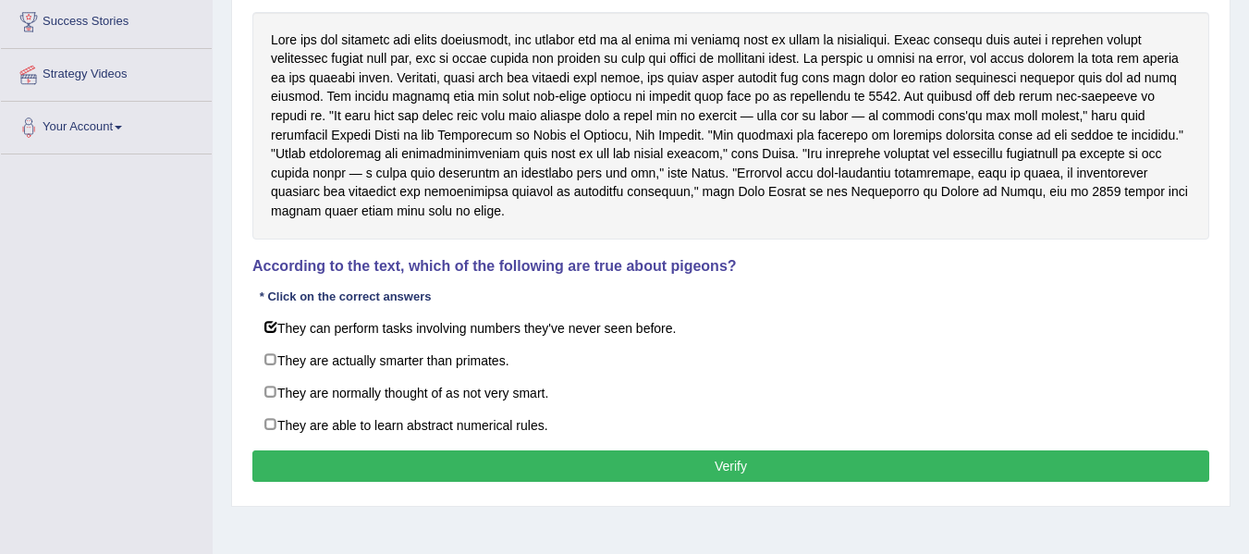
click at [444, 453] on button "Verify" at bounding box center [730, 465] width 957 height 31
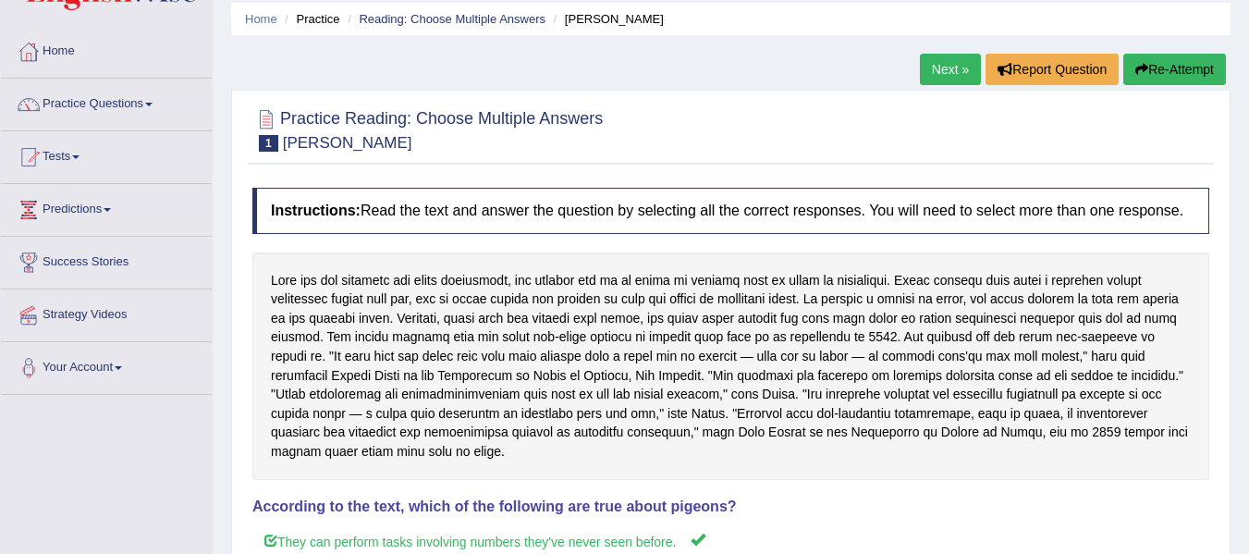
scroll to position [65, 0]
click at [940, 65] on link "Next »" at bounding box center [950, 70] width 61 height 31
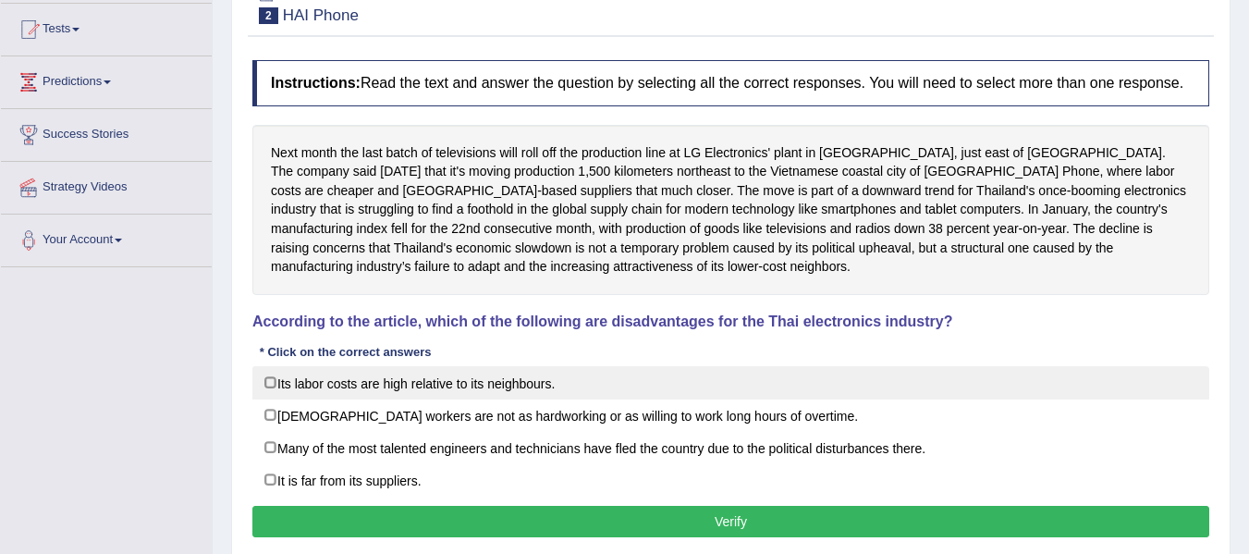
click at [269, 384] on label "Its labor costs are high relative to its neighbours." at bounding box center [730, 382] width 957 height 33
checkbox input "false"
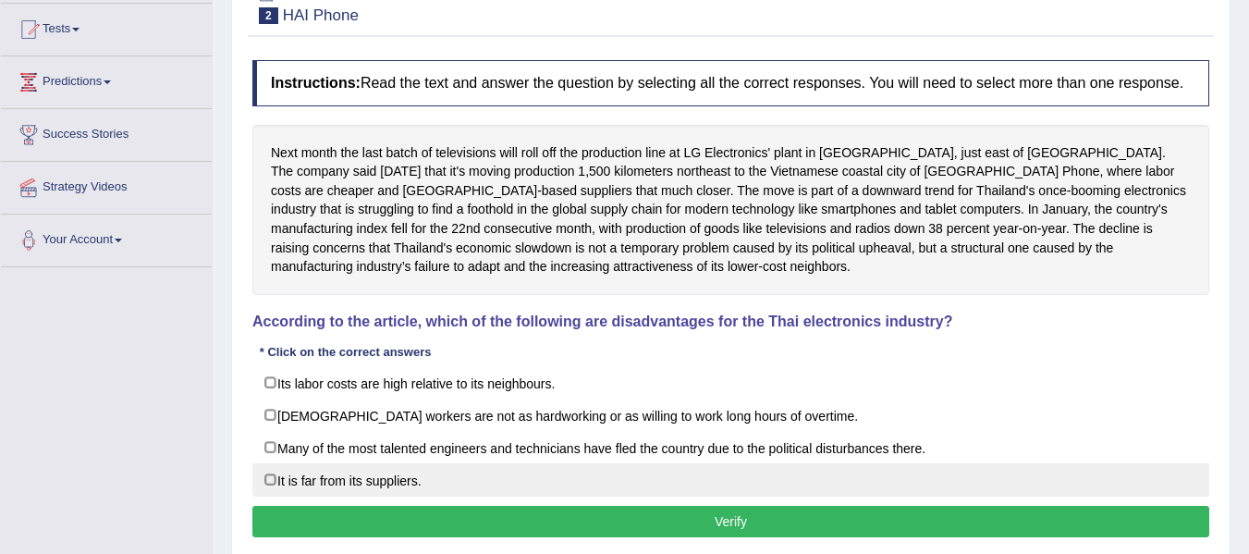
click at [277, 465] on label "It is far from its suppliers." at bounding box center [730, 479] width 957 height 33
click at [278, 480] on label "It is far from its suppliers." at bounding box center [730, 479] width 957 height 33
click at [292, 480] on label "It is far from its suppliers." at bounding box center [730, 479] width 957 height 33
checkbox input "true"
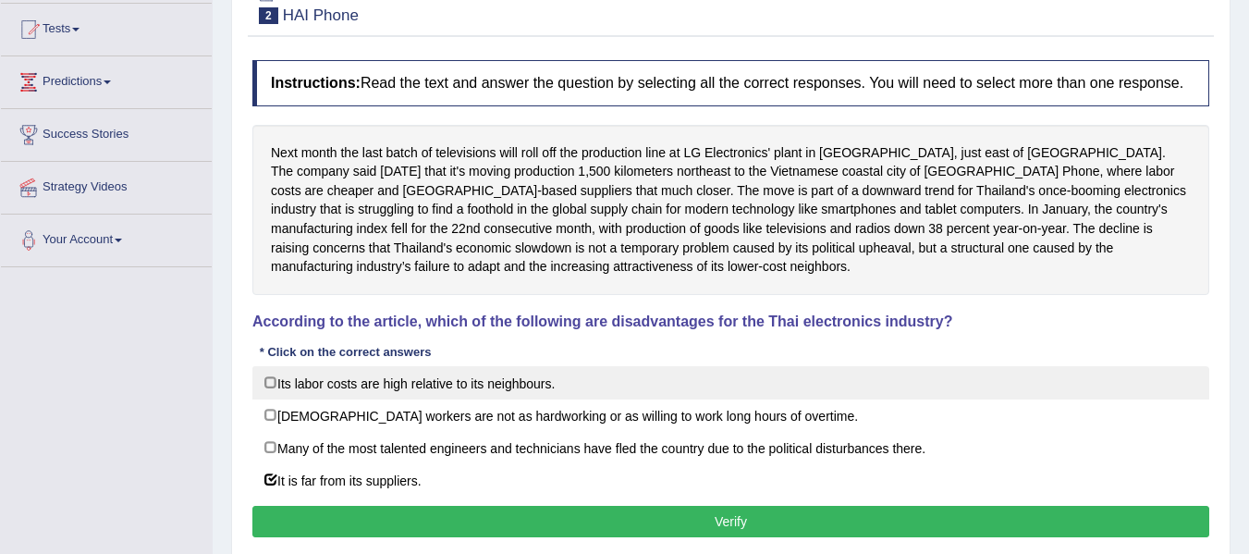
click at [307, 373] on label "Its labor costs are high relative to its neighbours." at bounding box center [730, 382] width 957 height 33
checkbox input "true"
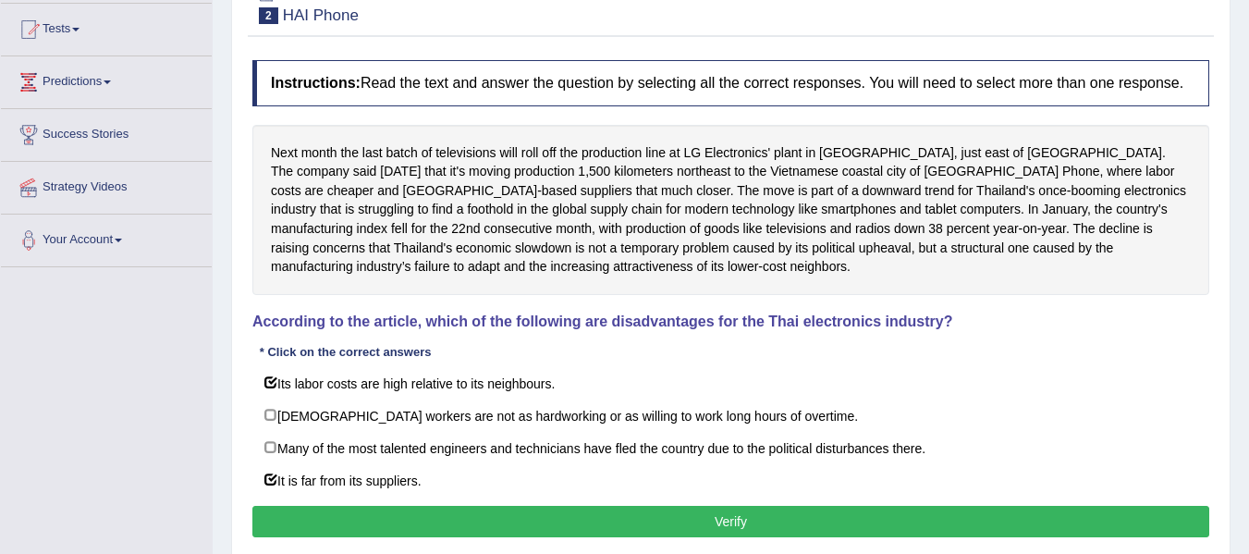
click at [422, 516] on button "Verify" at bounding box center [730, 521] width 957 height 31
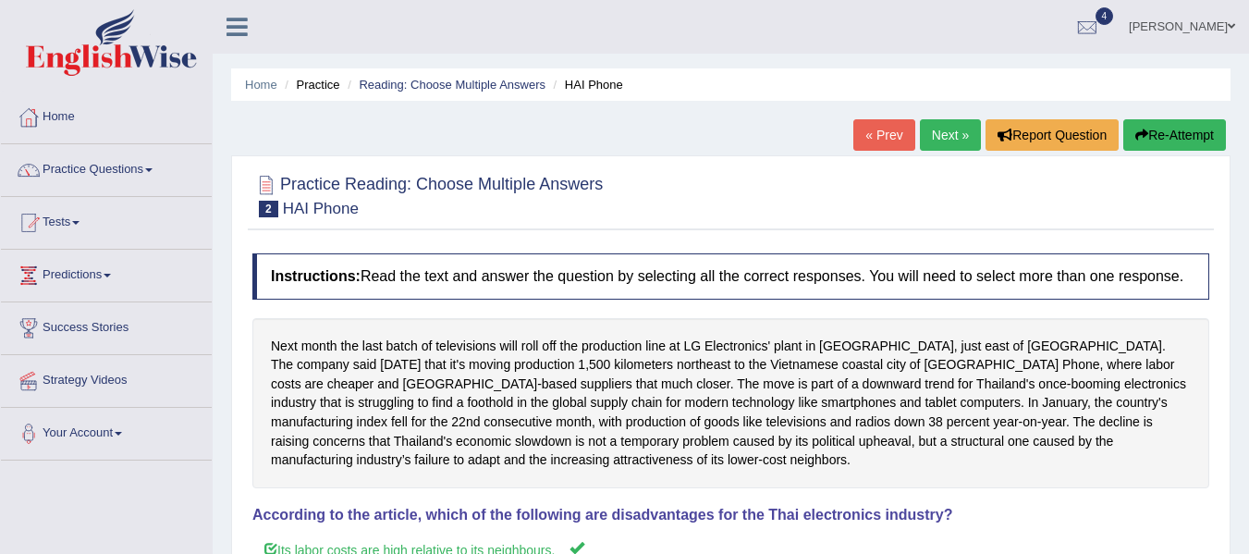
click at [942, 134] on link "Next »" at bounding box center [950, 134] width 61 height 31
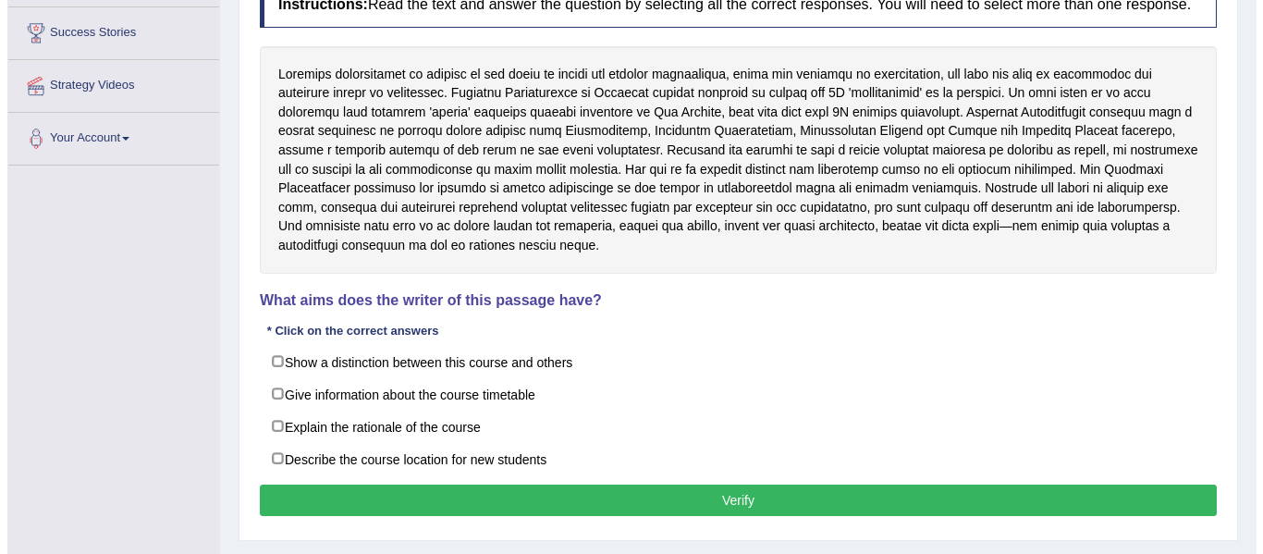
scroll to position [295, 0]
